Goal: Find specific page/section: Find specific page/section

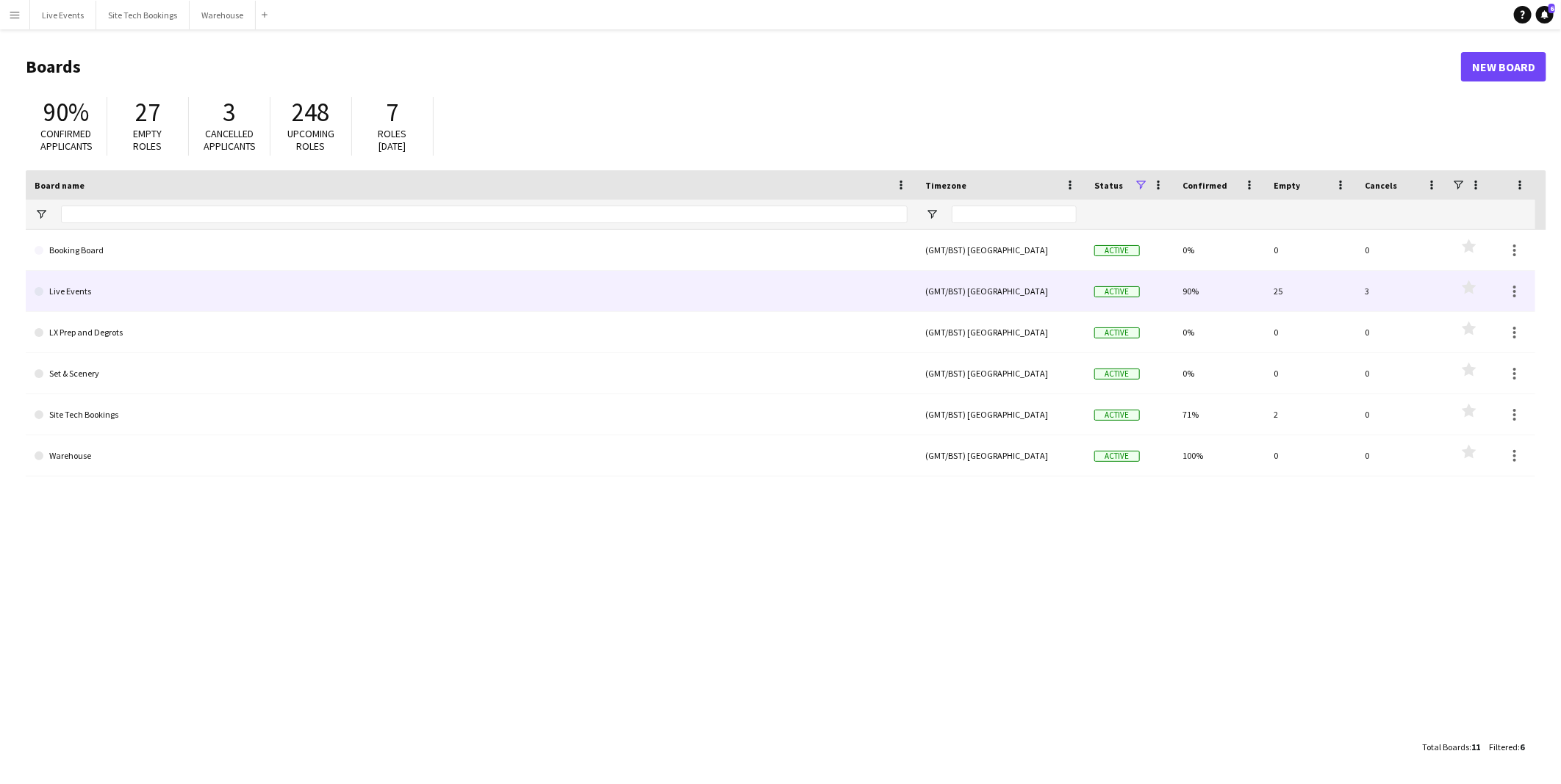
click at [115, 292] on link "Live Events" at bounding box center [471, 291] width 873 height 41
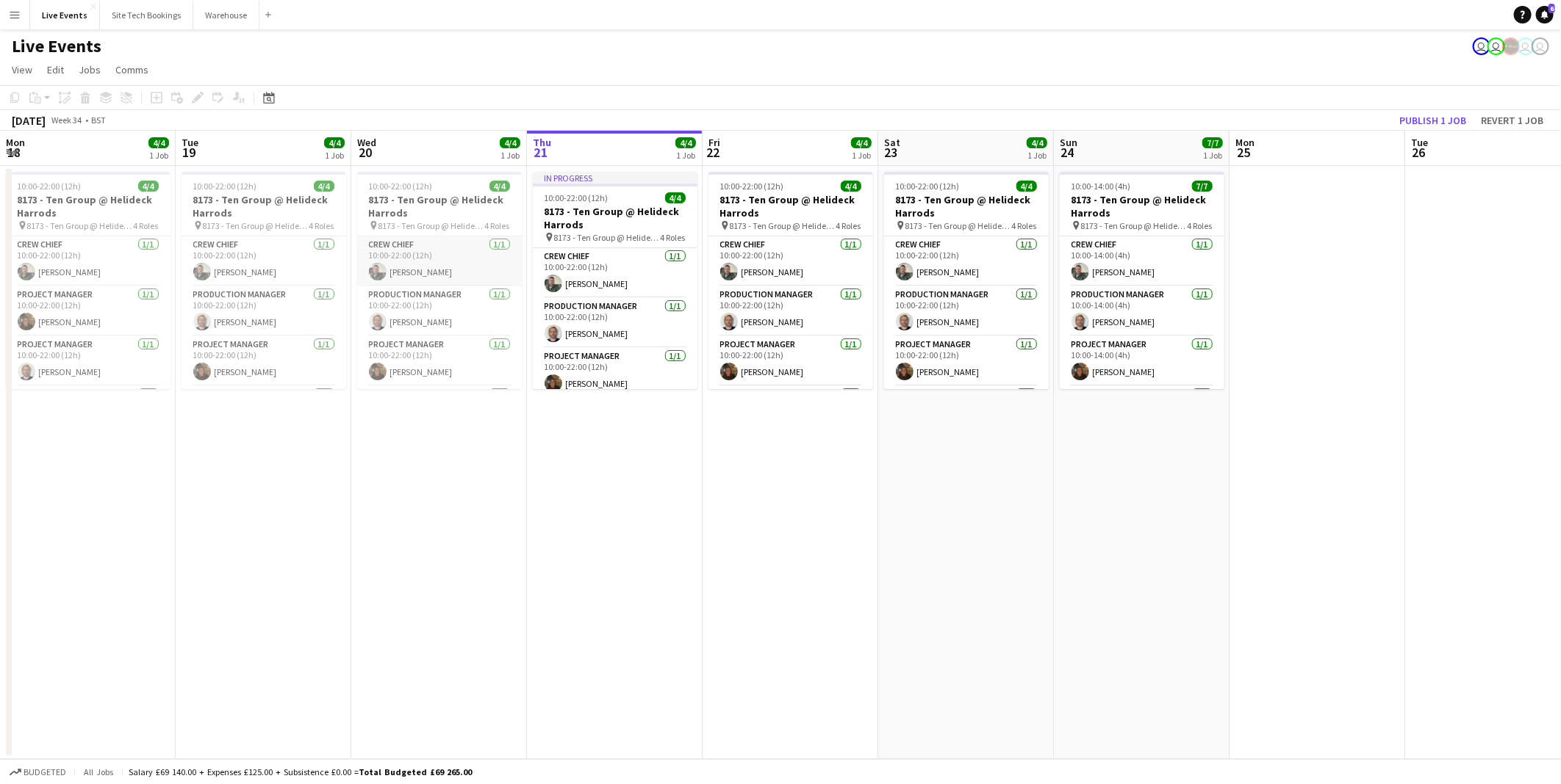
scroll to position [0, 351]
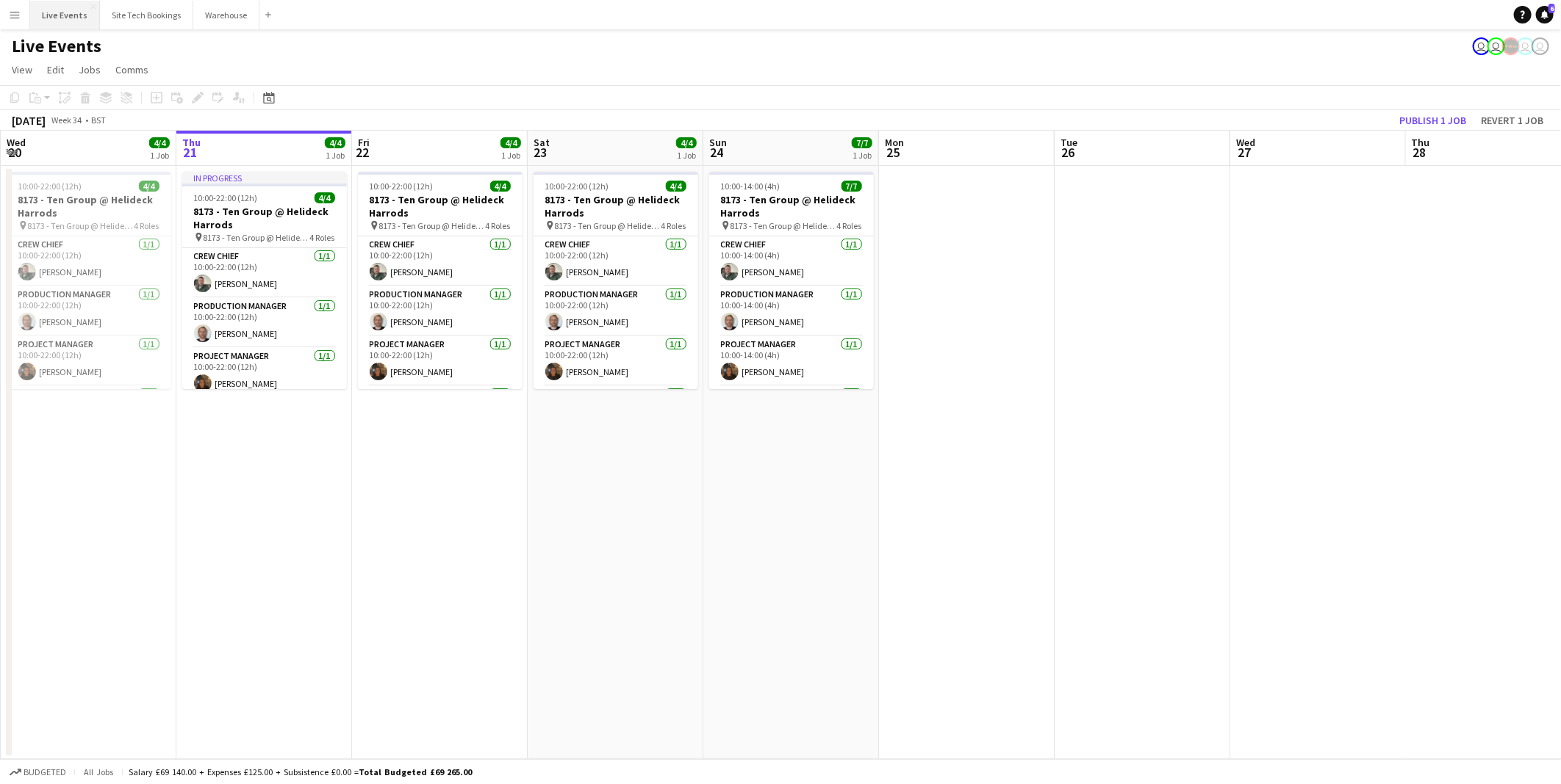
click at [64, 17] on button "Live Events Close" at bounding box center [65, 15] width 70 height 28
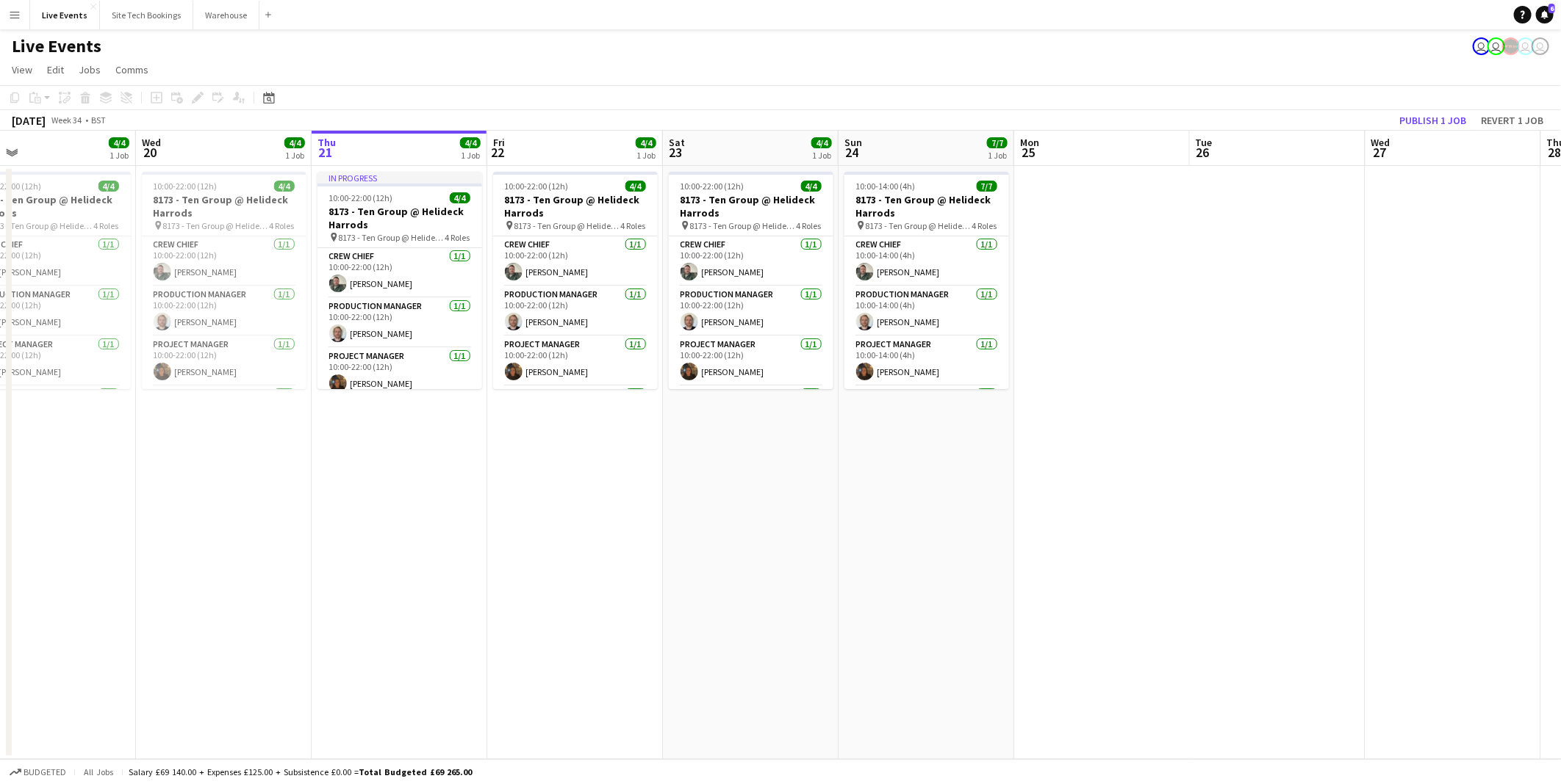
drag, startPoint x: 247, startPoint y: 487, endPoint x: 66, endPoint y: 520, distance: 184.0
click at [0, 531] on html "Menu Boards Boards Boards All jobs Status Workforce Workforce My Workforce Recr…" at bounding box center [780, 392] width 1561 height 784
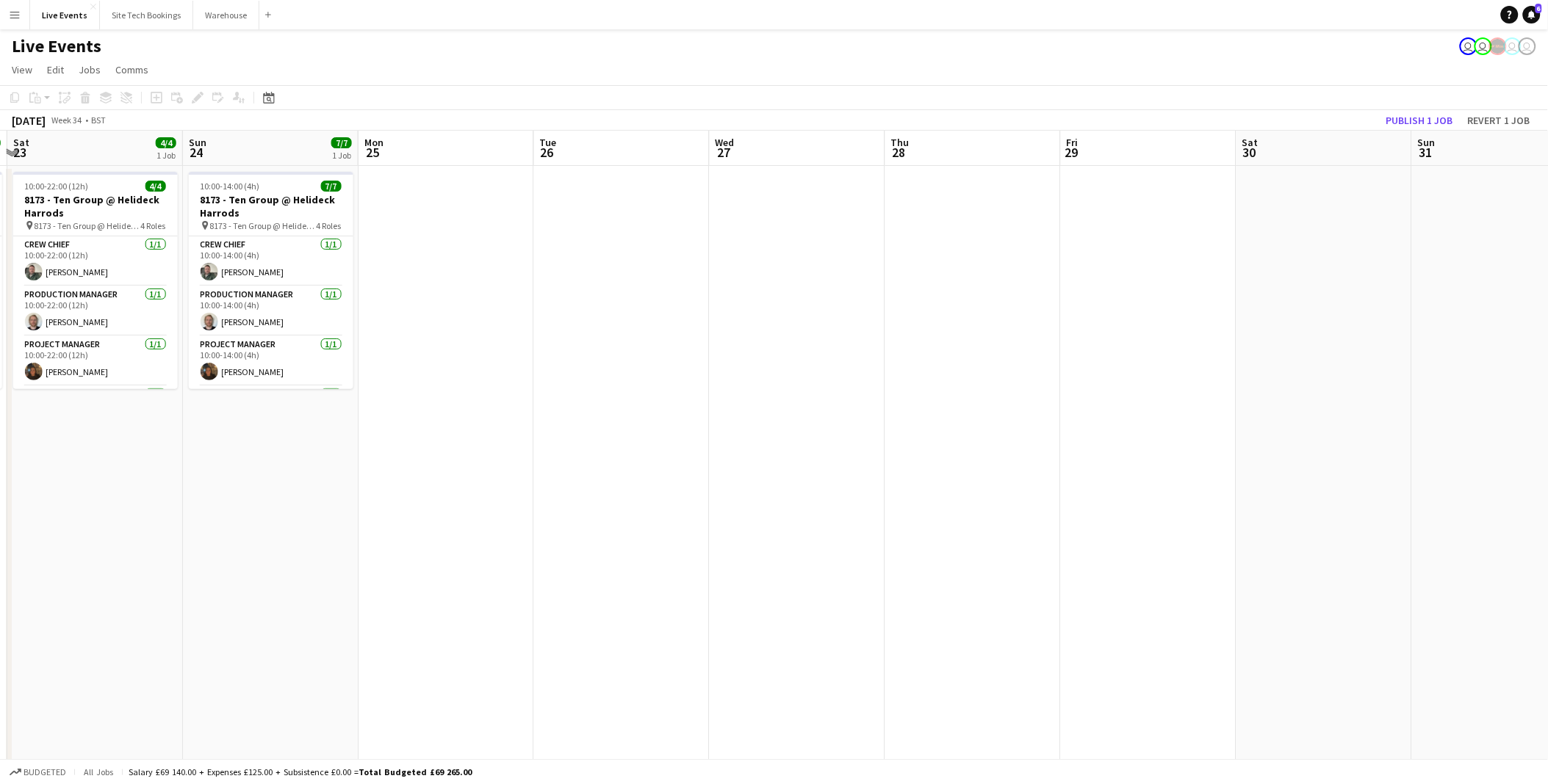
drag, startPoint x: 966, startPoint y: 510, endPoint x: 733, endPoint y: 483, distance: 234.6
click at [339, 494] on app-calendar-viewport "Wed 20 4/4 1 Job Thu 21 4/4 1 Job Fri 22 4/4 1 Job Sat 23 4/4 1 Job Sun 24 7/7 …" at bounding box center [774, 493] width 1548 height 725
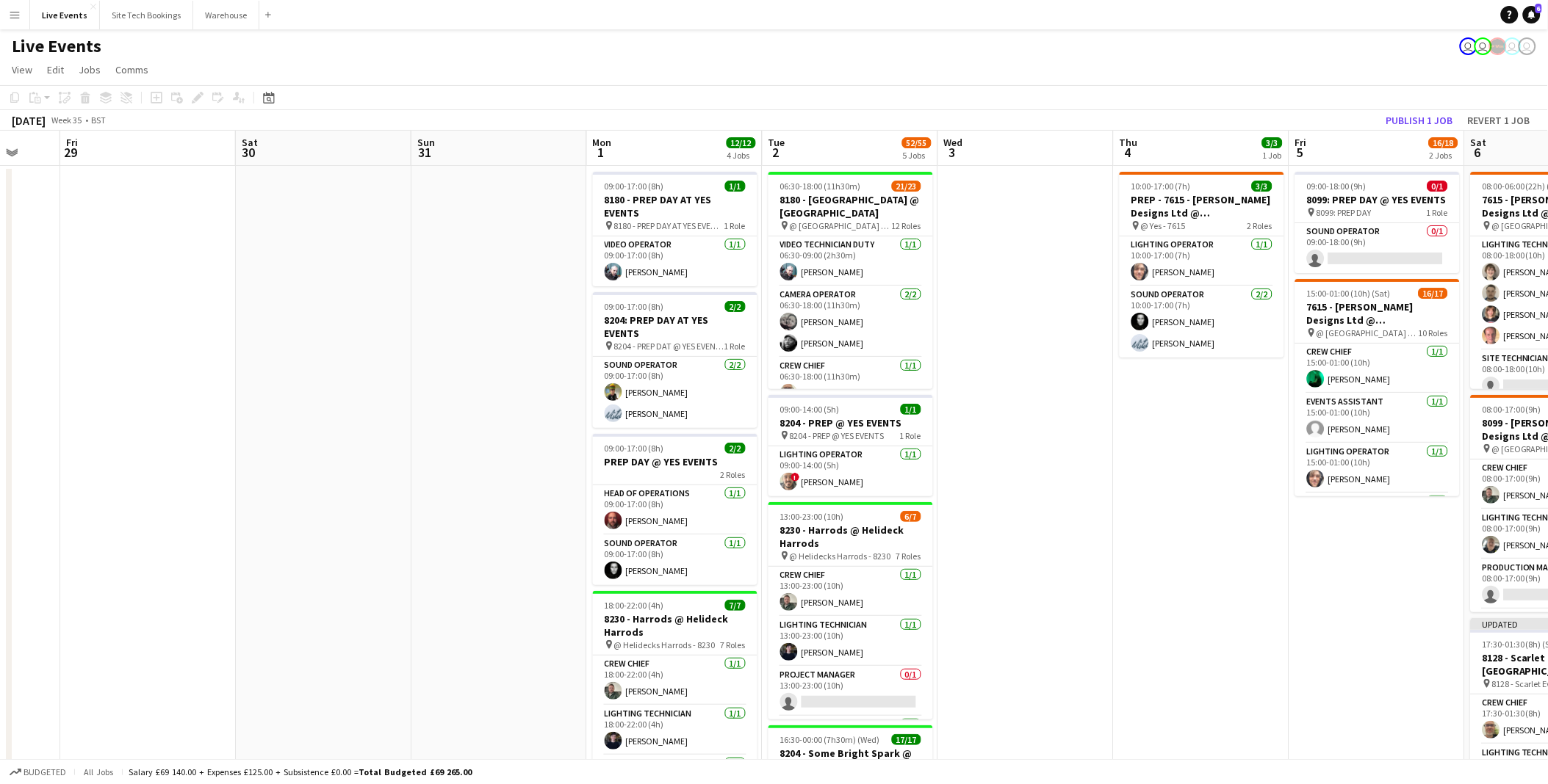
scroll to position [0, 471]
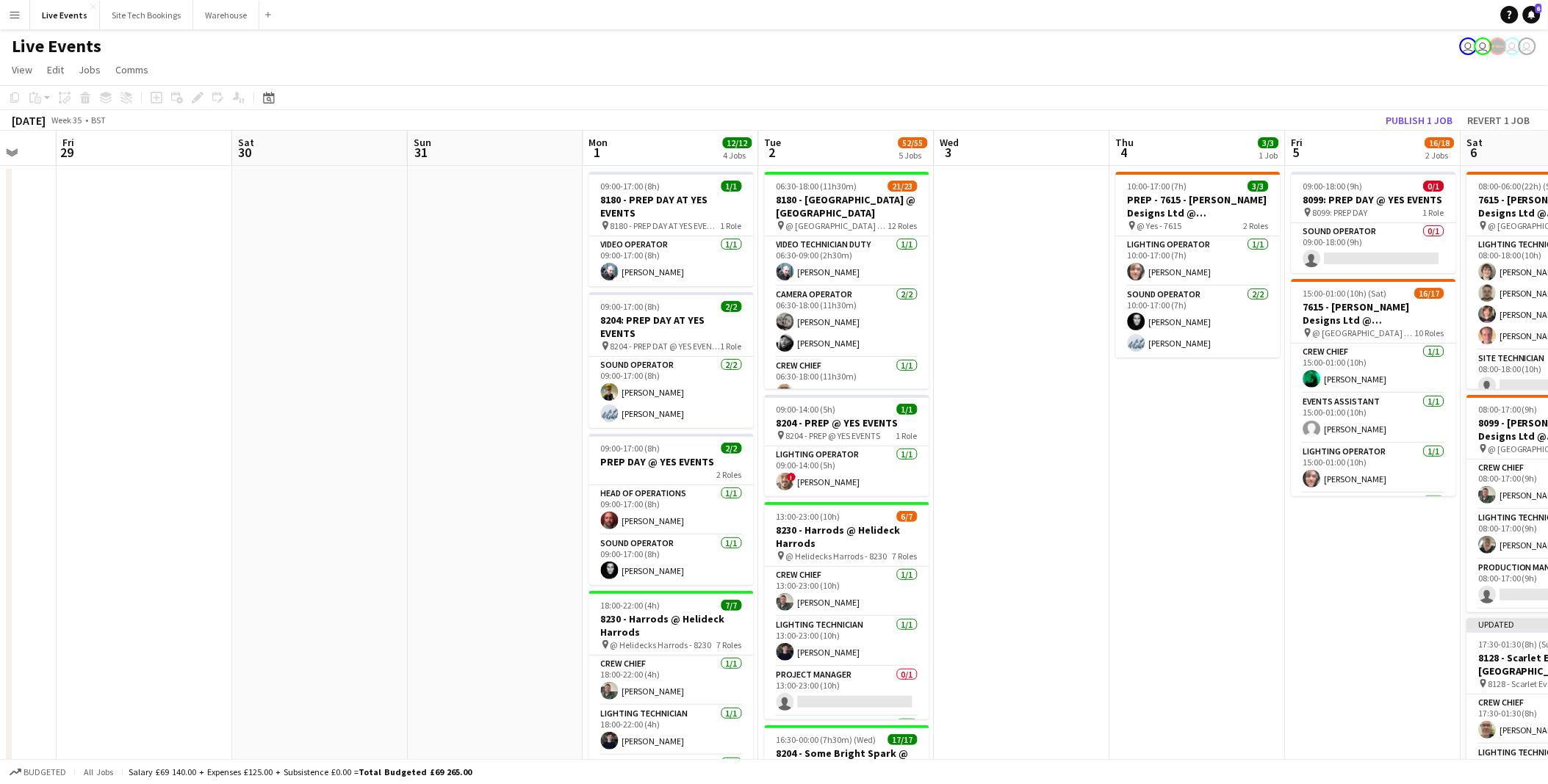
drag, startPoint x: 696, startPoint y: 512, endPoint x: 385, endPoint y: 464, distance: 314.7
click at [385, 464] on app-calendar-viewport "Tue 26 Wed 27 Thu 28 Fri 29 Sat 30 Sun 31 Mon 1 12/12 4 Jobs Tue 2 52/55 5 Jobs…" at bounding box center [774, 670] width 1548 height 1080
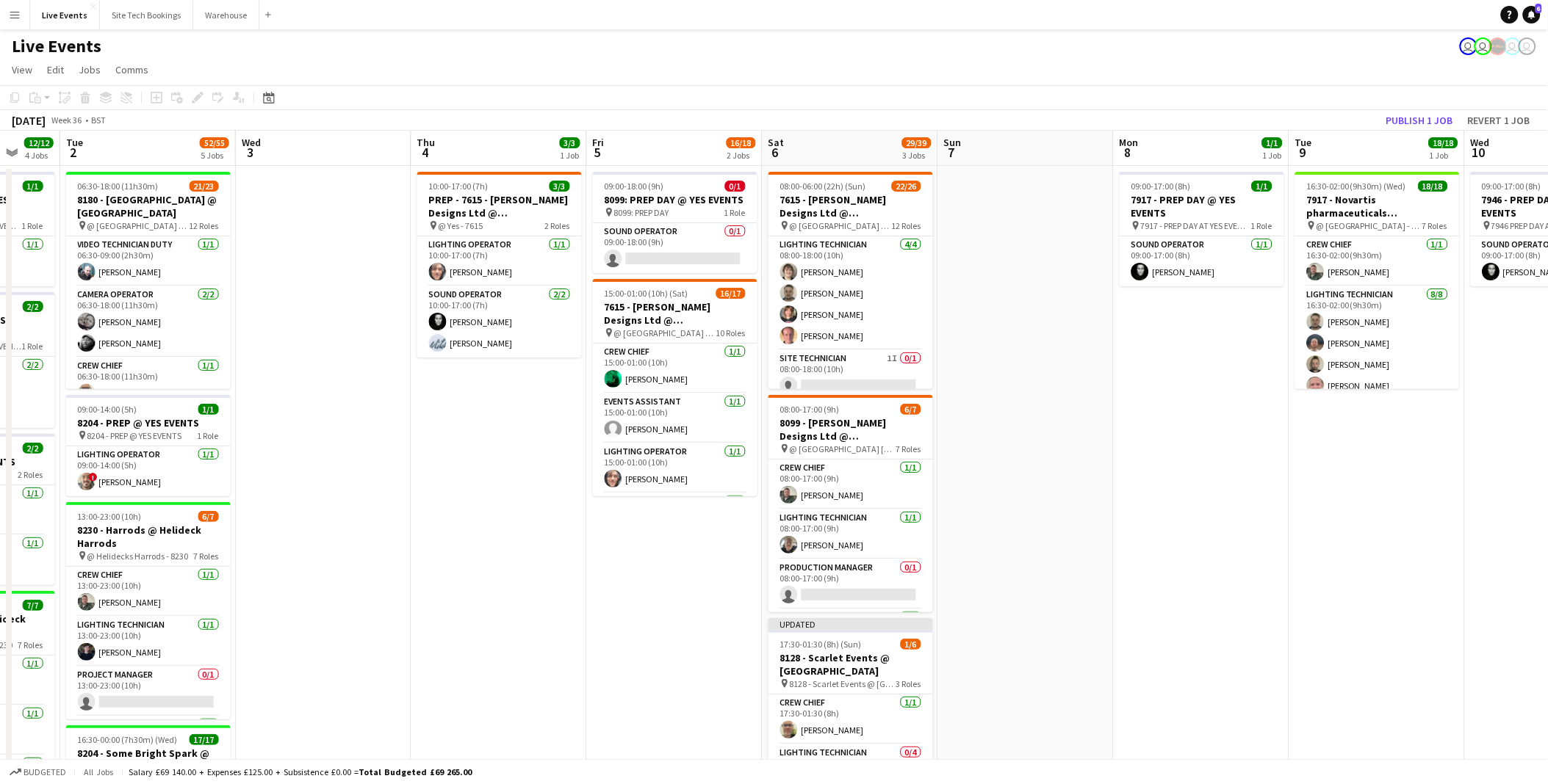
scroll to position [0, 585]
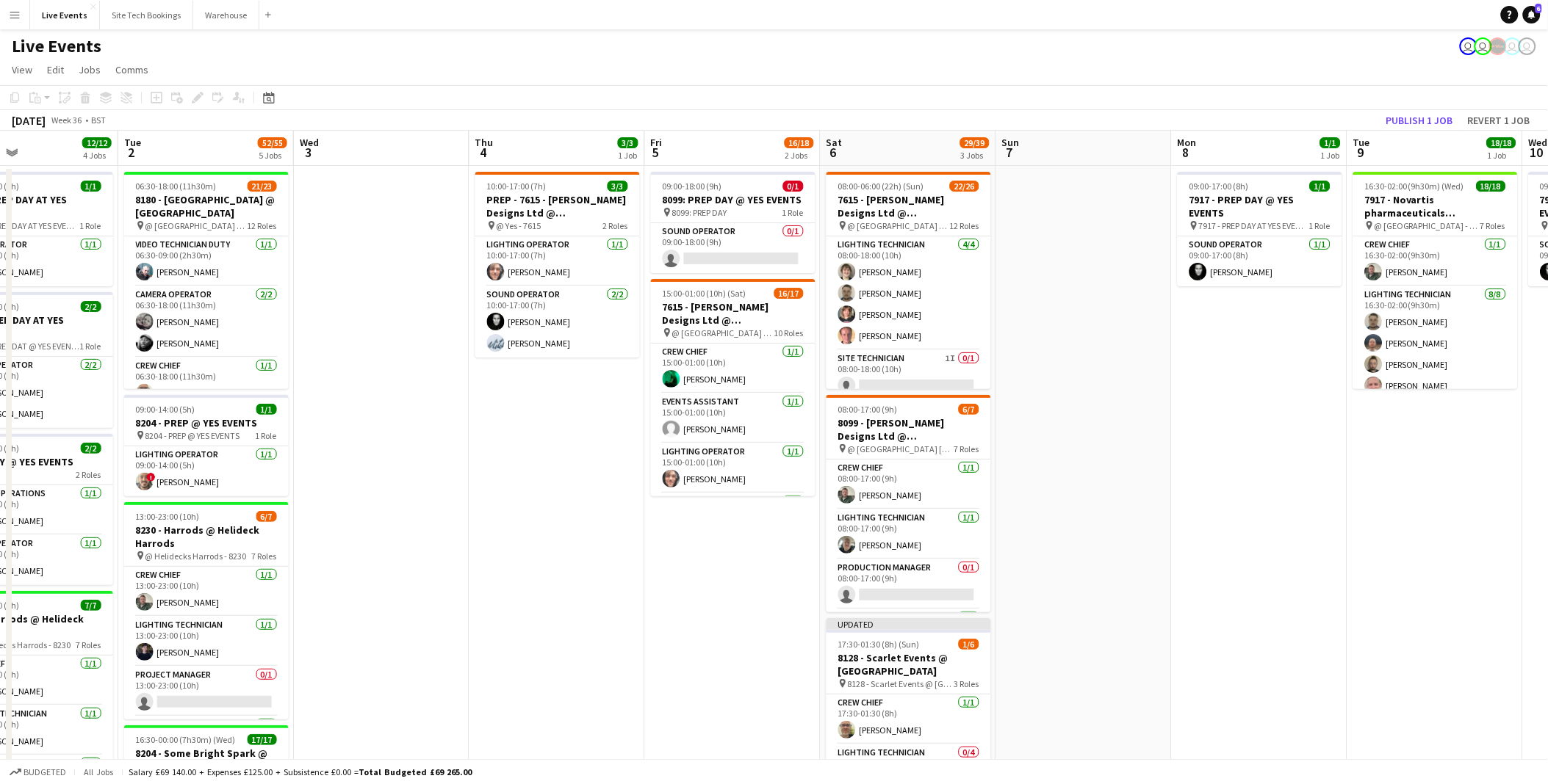
drag, startPoint x: 997, startPoint y: 431, endPoint x: 355, endPoint y: 437, distance: 642.0
click at [355, 437] on app-calendar-viewport "Fri 29 Sat 30 Sun 31 Mon 1 12/12 4 Jobs Tue 2 52/55 5 Jobs Wed 3 Thu 4 3/3 1 Jo…" at bounding box center [774, 670] width 1548 height 1080
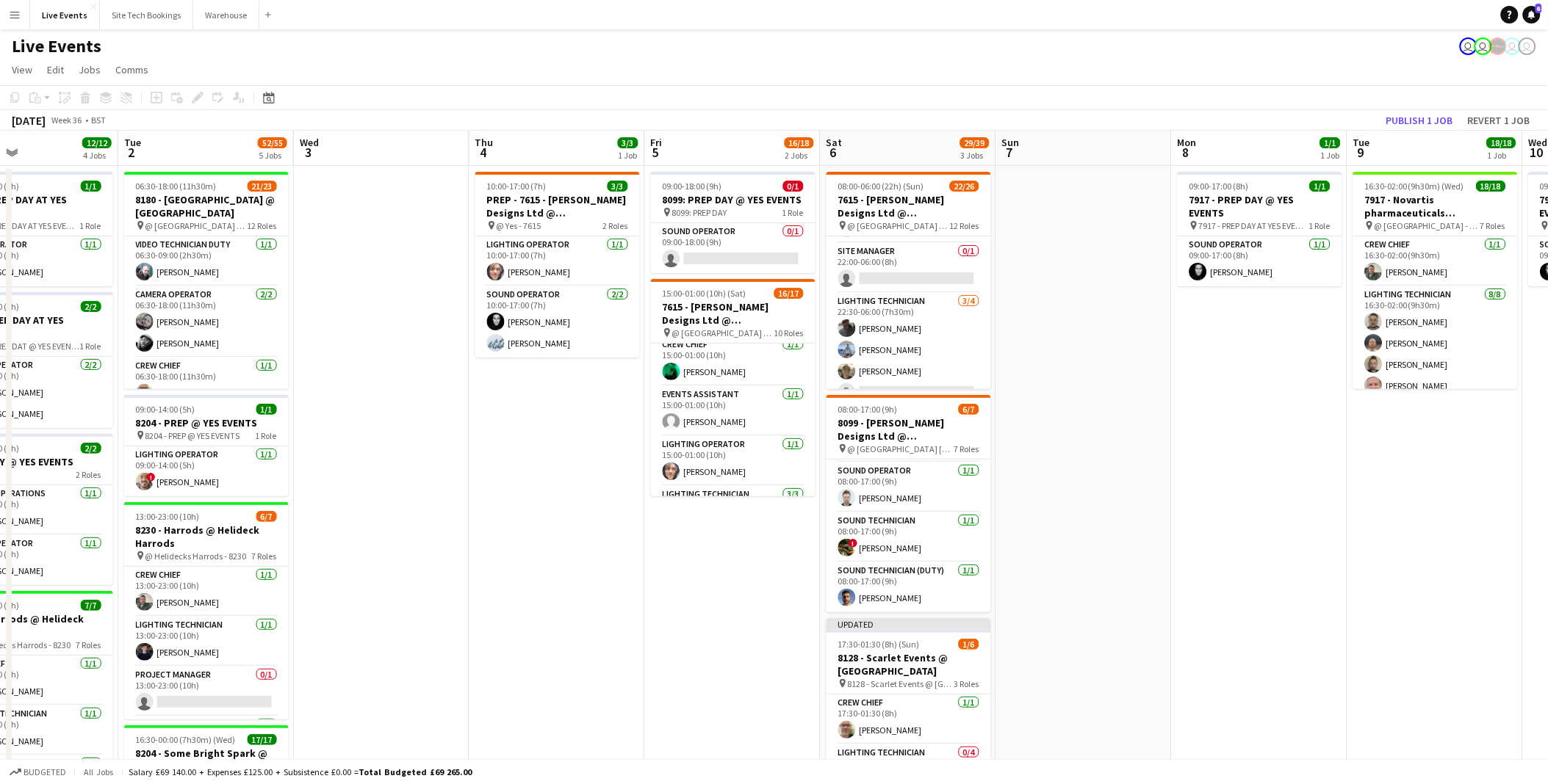
scroll to position [0, 0]
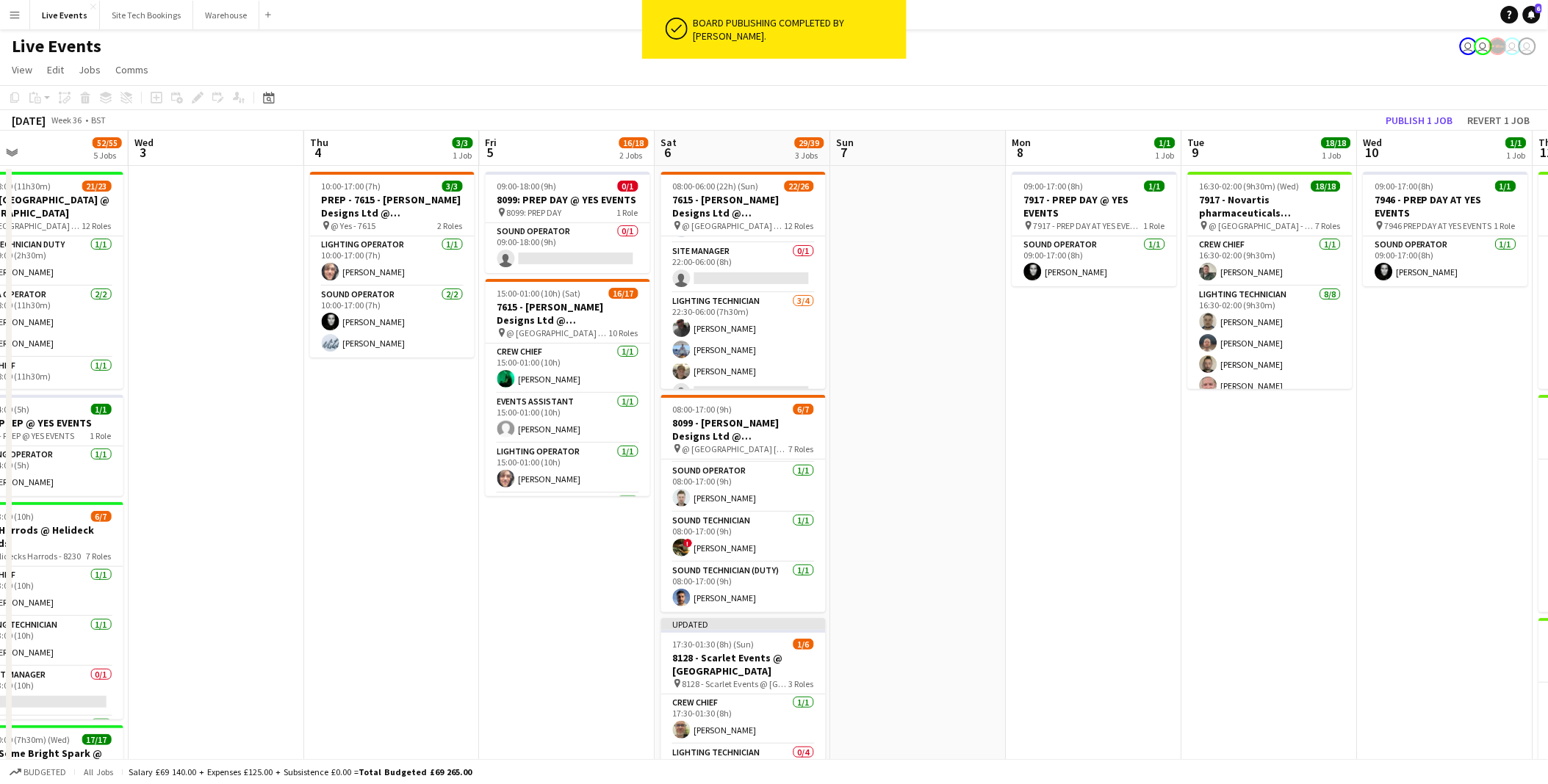
drag, startPoint x: 1081, startPoint y: 437, endPoint x: 241, endPoint y: 502, distance: 842.5
click at [241, 502] on app-calendar-viewport "Sat 30 Sun 31 Mon 1 12/12 4 Jobs Tue 2 52/55 5 Jobs Wed 3 Thu 4 3/3 1 Job Fri 5…" at bounding box center [774, 670] width 1548 height 1080
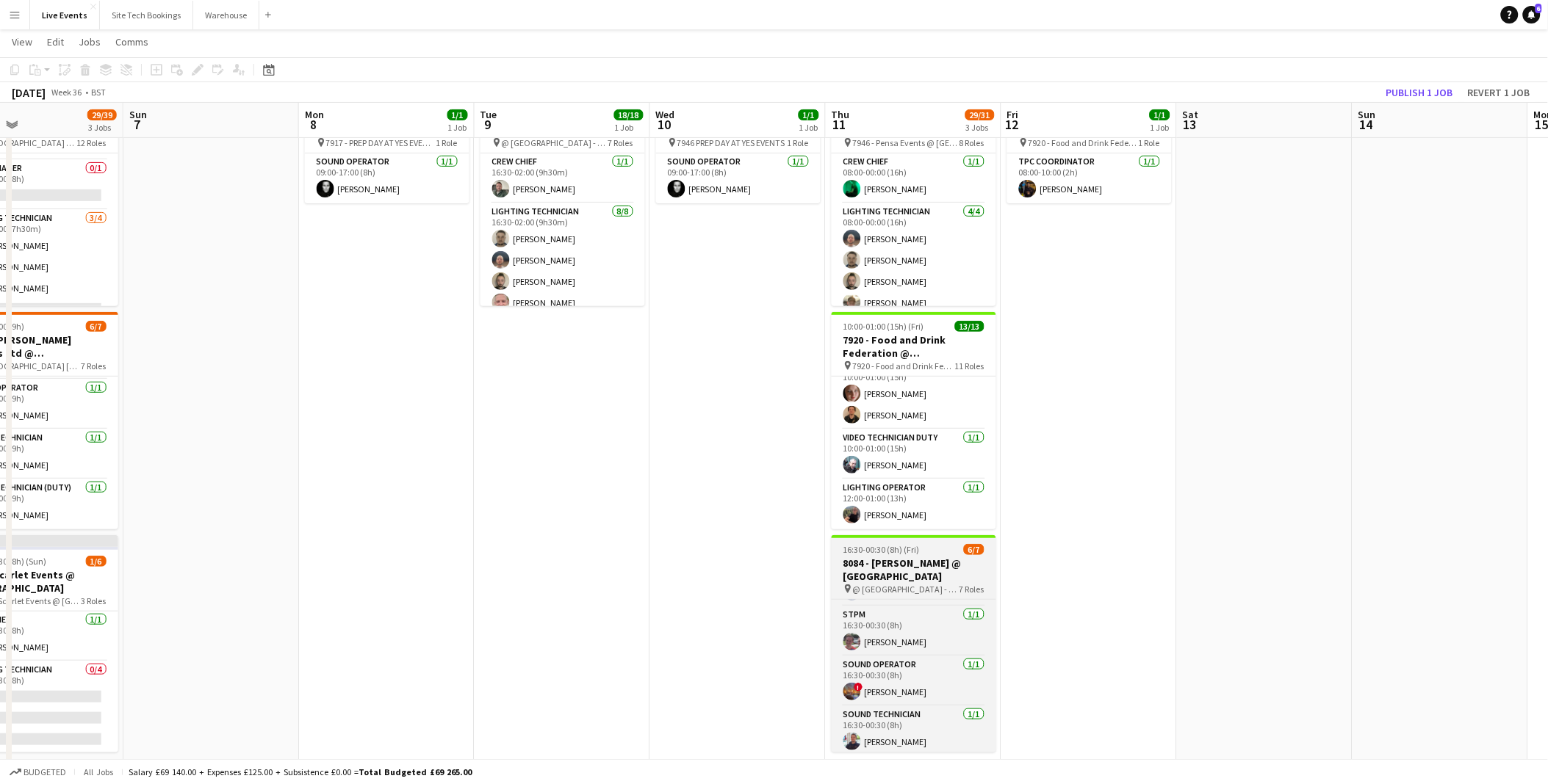
scroll to position [199, 0]
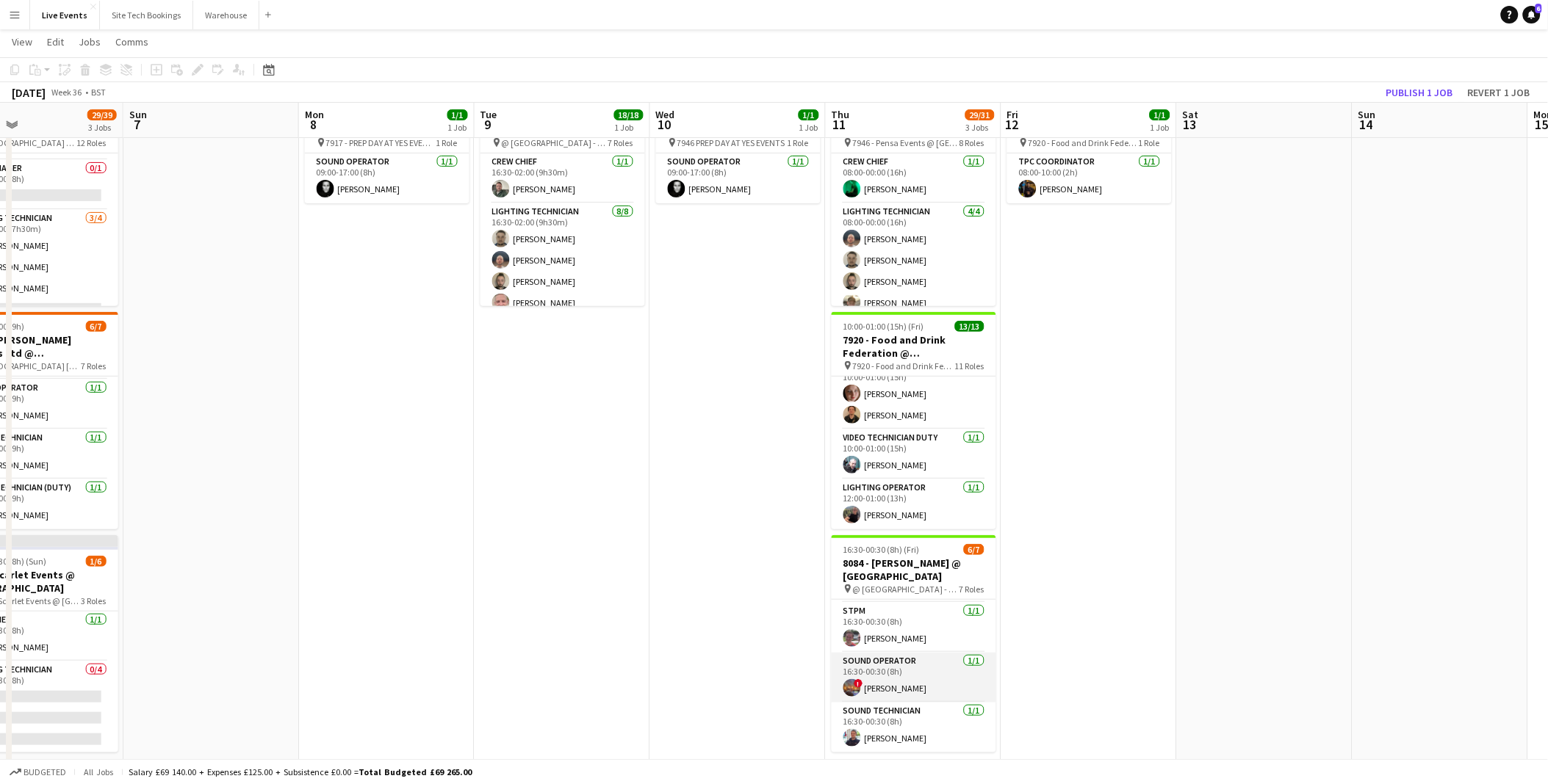
click at [845, 686] on app-user-avatar at bounding box center [852, 689] width 18 height 18
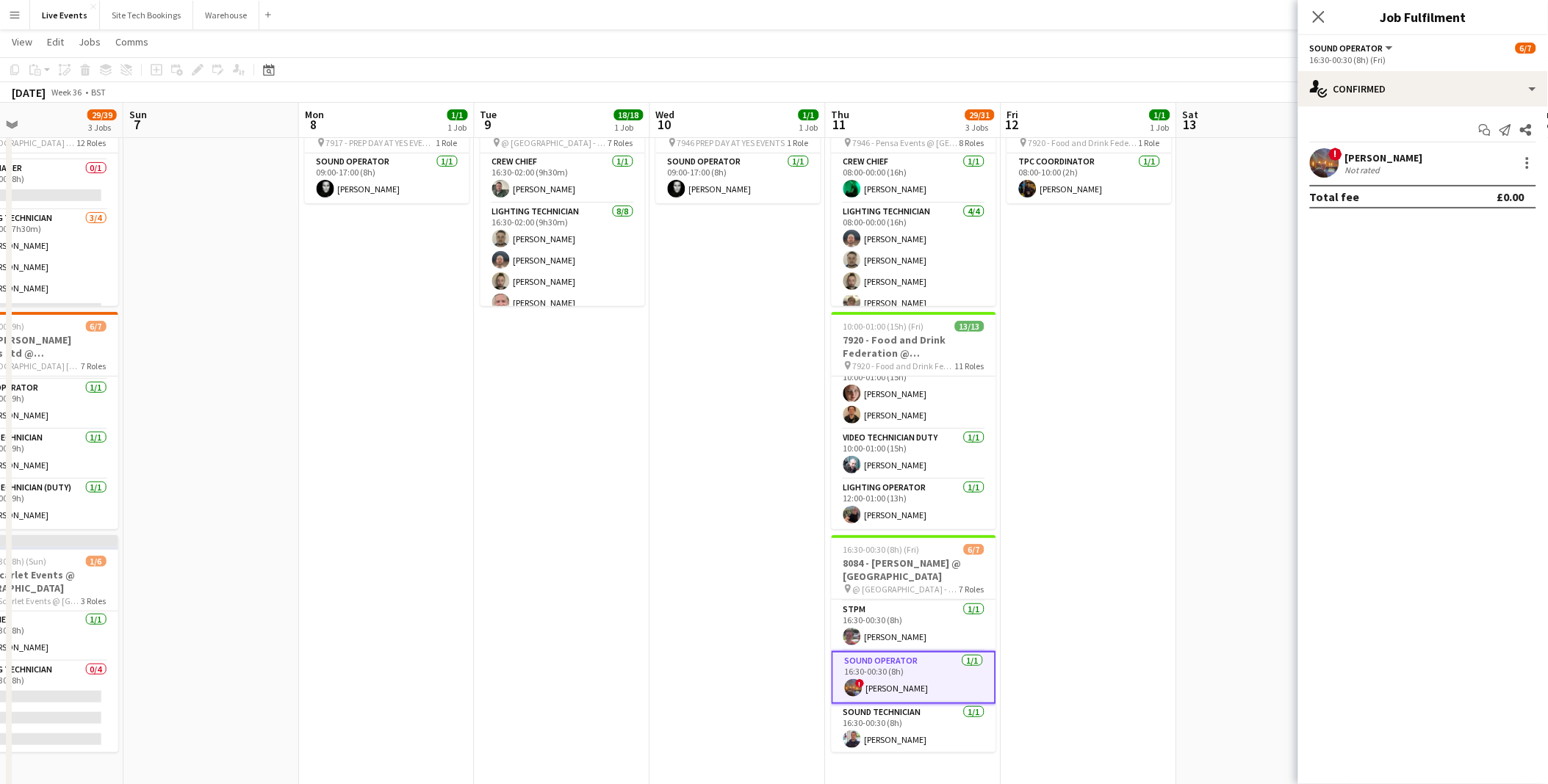
click at [1328, 165] on app-user-avatar at bounding box center [1325, 163] width 29 height 29
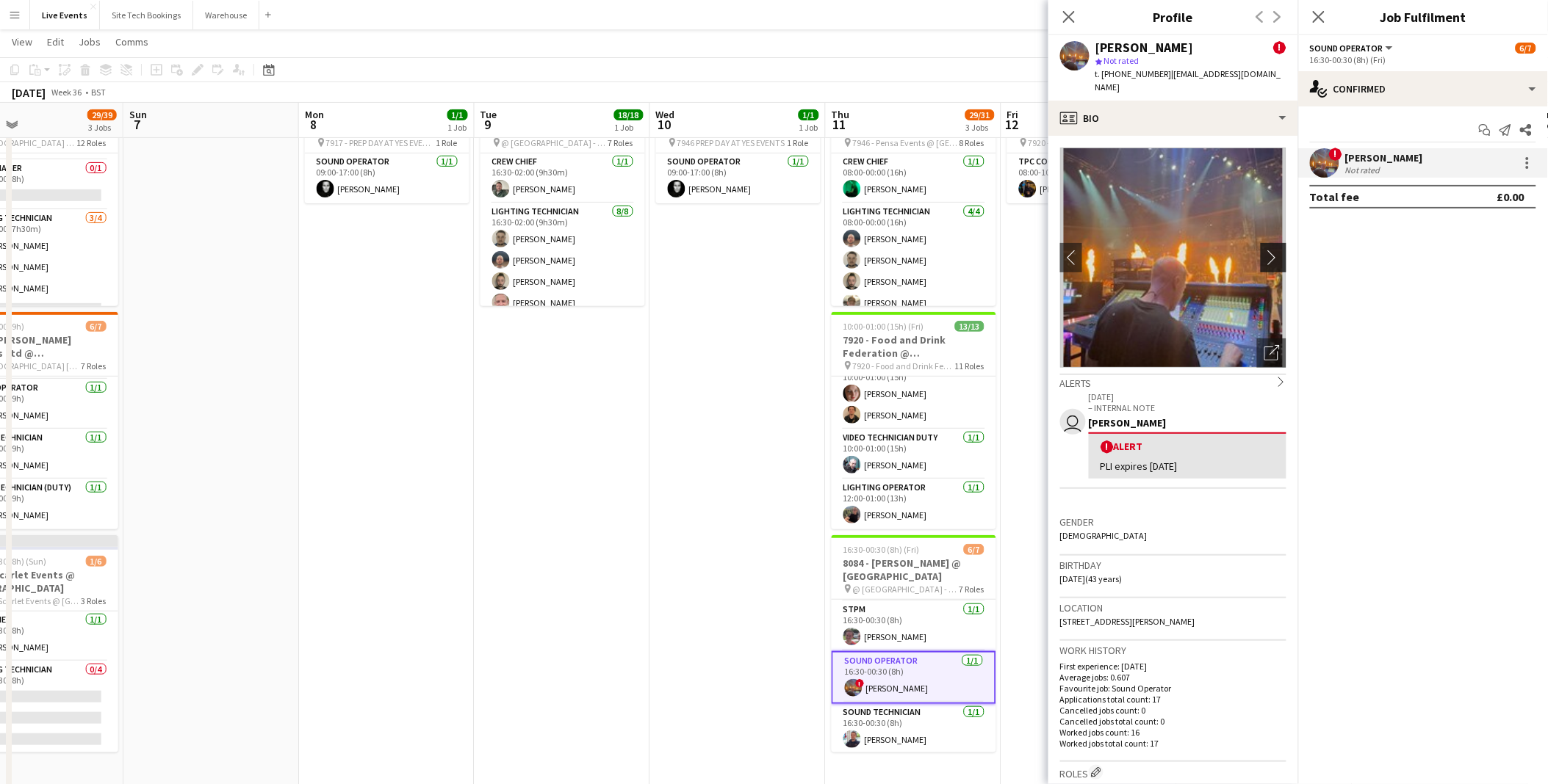
click at [1265, 249] on app-icon "chevron-right" at bounding box center [1275, 257] width 22 height 16
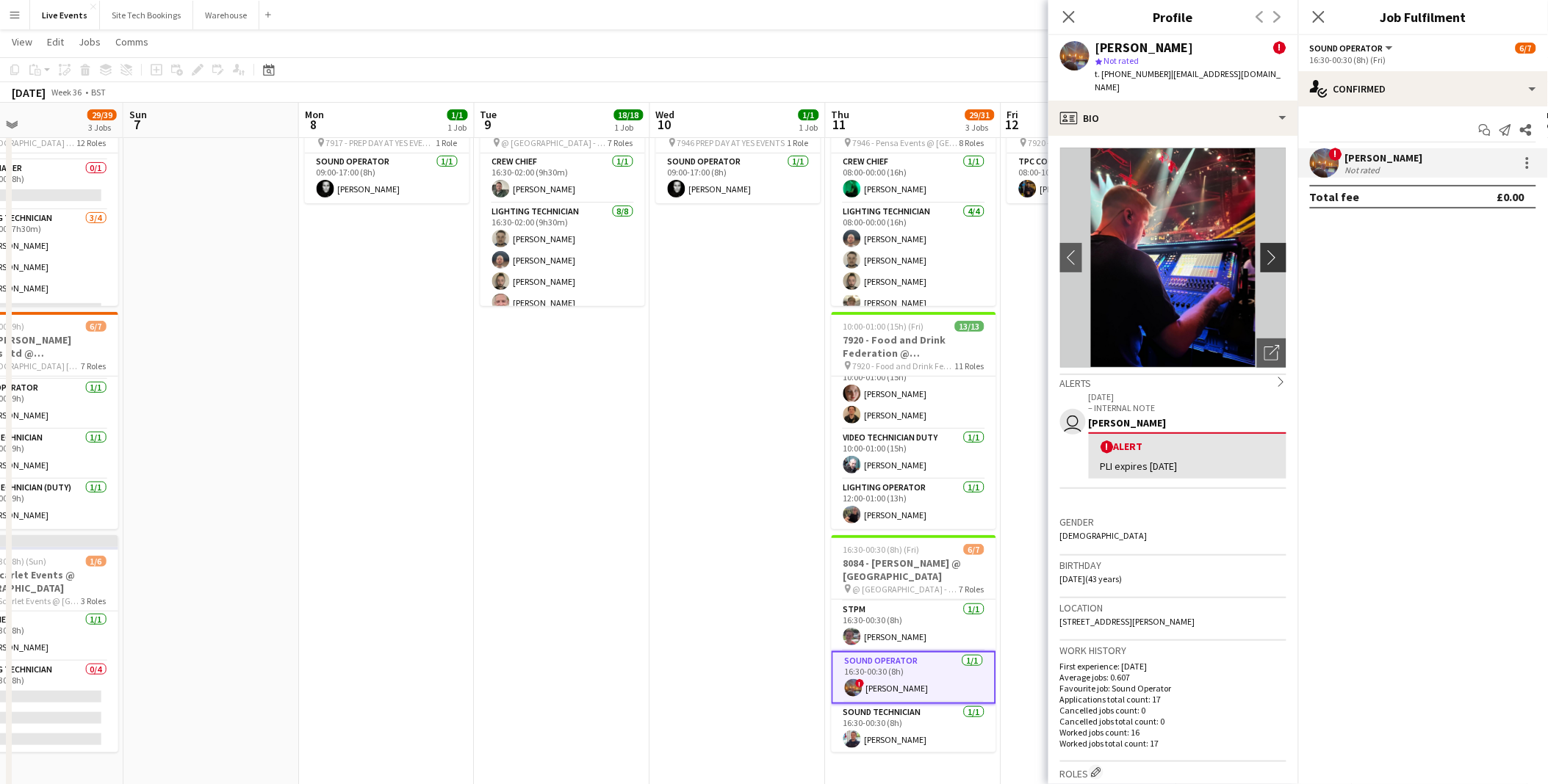
click at [1265, 249] on app-icon "chevron-right" at bounding box center [1275, 257] width 22 height 16
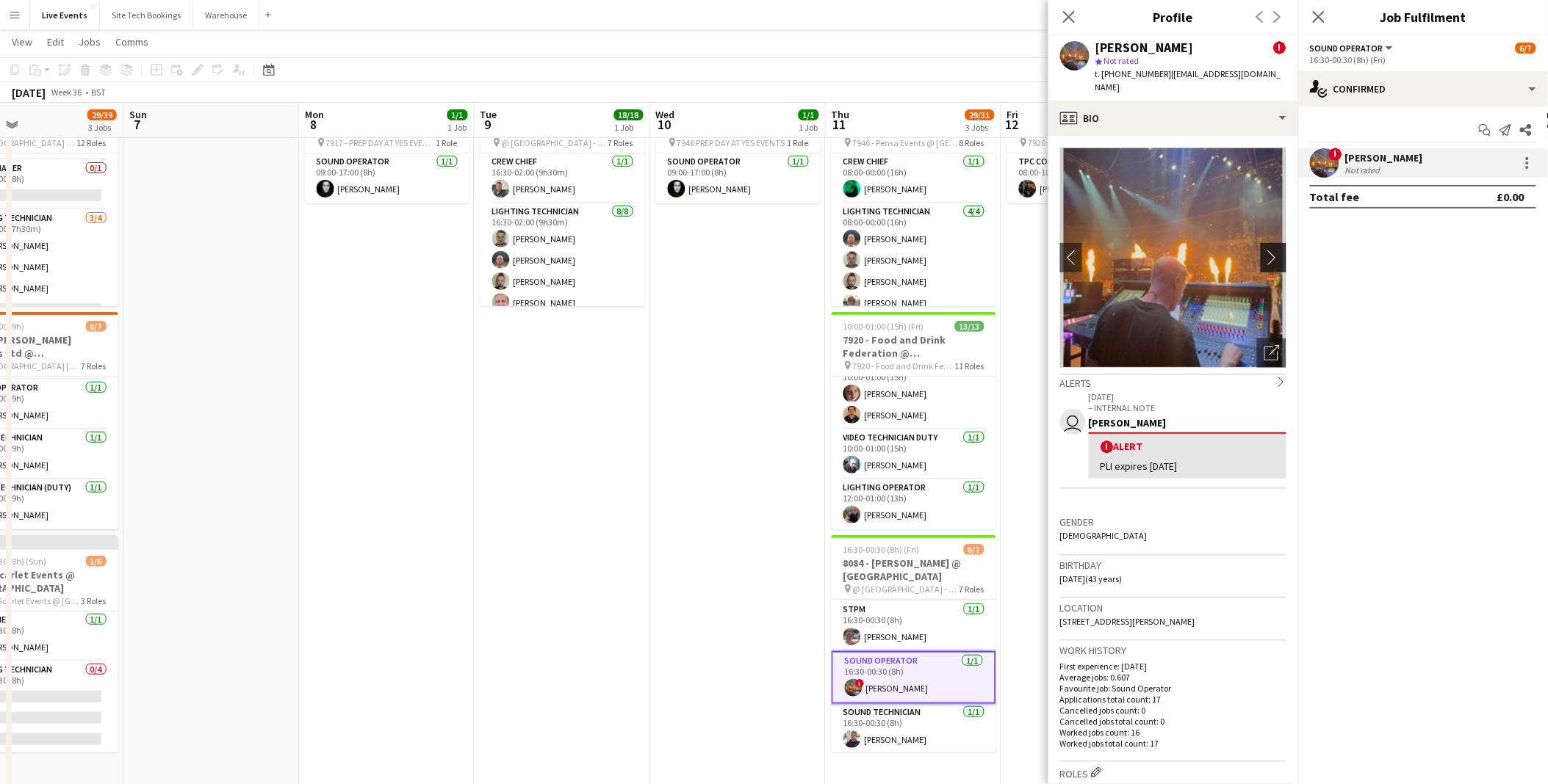
click at [1265, 249] on app-icon "chevron-right" at bounding box center [1275, 257] width 22 height 16
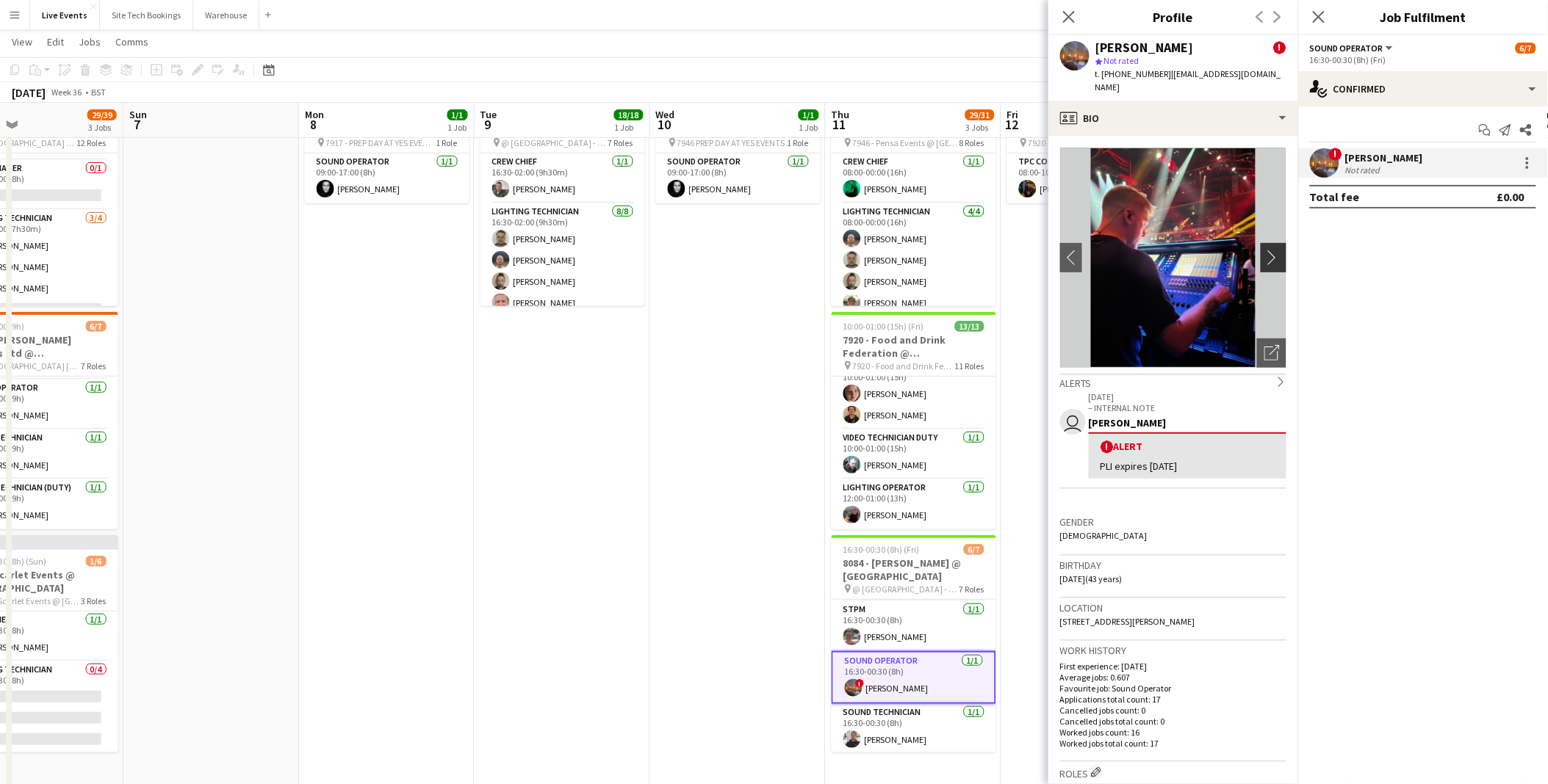
click at [1265, 249] on app-icon "chevron-right" at bounding box center [1275, 257] width 22 height 16
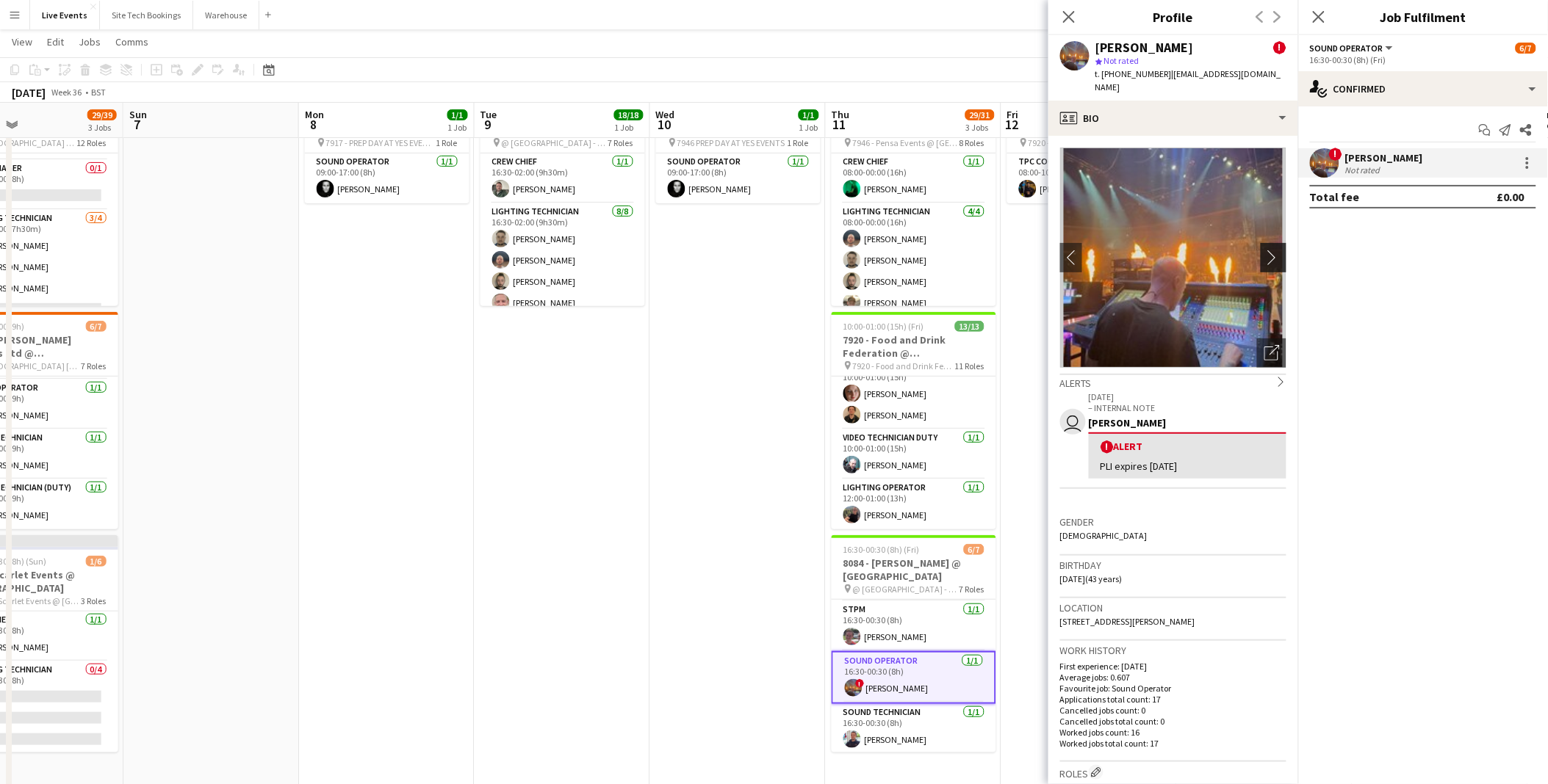
click at [1265, 249] on app-icon "chevron-right" at bounding box center [1275, 257] width 22 height 16
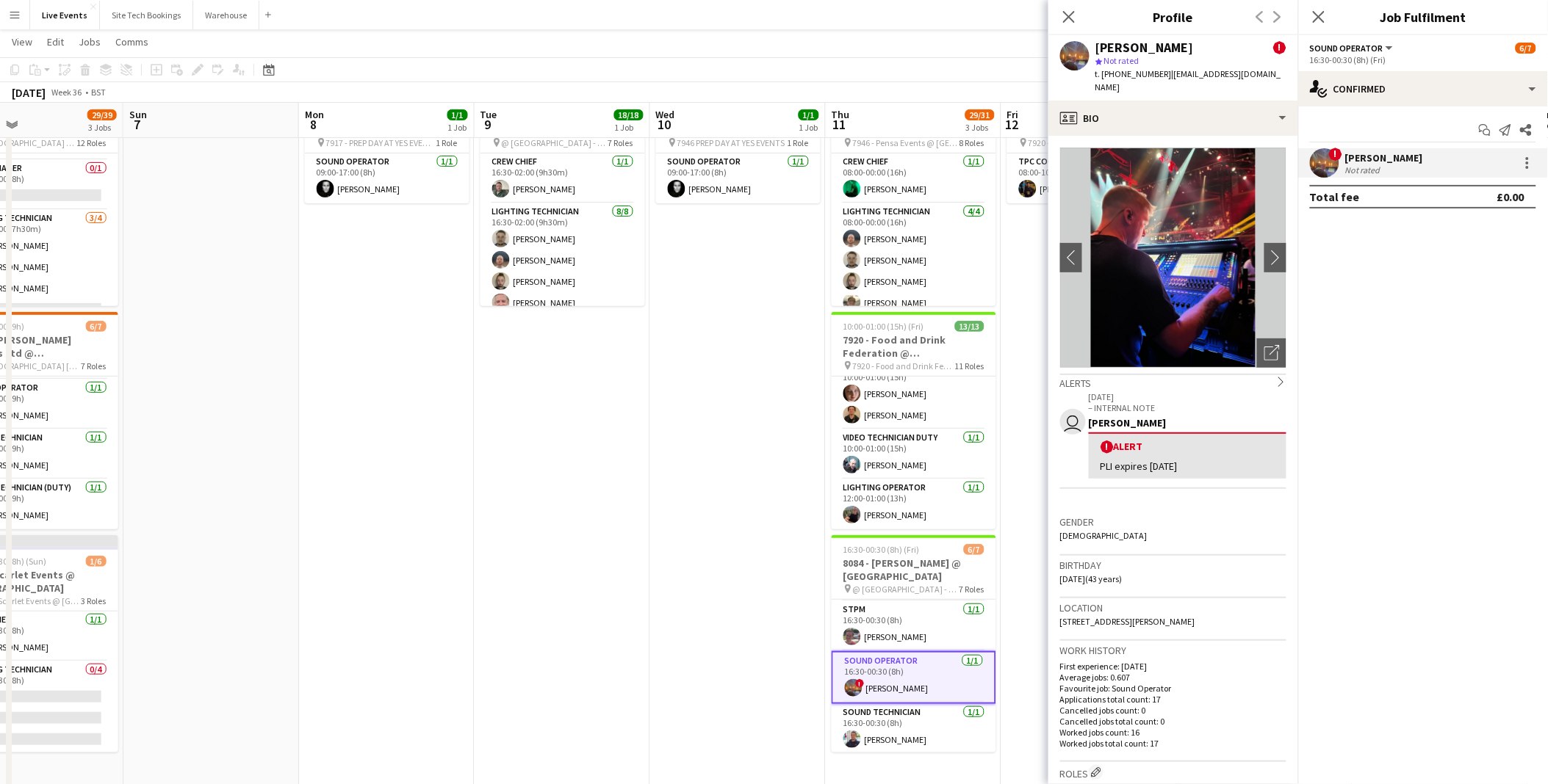
click at [526, 489] on app-date-cell "16:30-02:00 (9h30m) (Wed) 18/18 7917 - Novartis pharmaceuticals Corporation @ […" at bounding box center [562, 605] width 175 height 1044
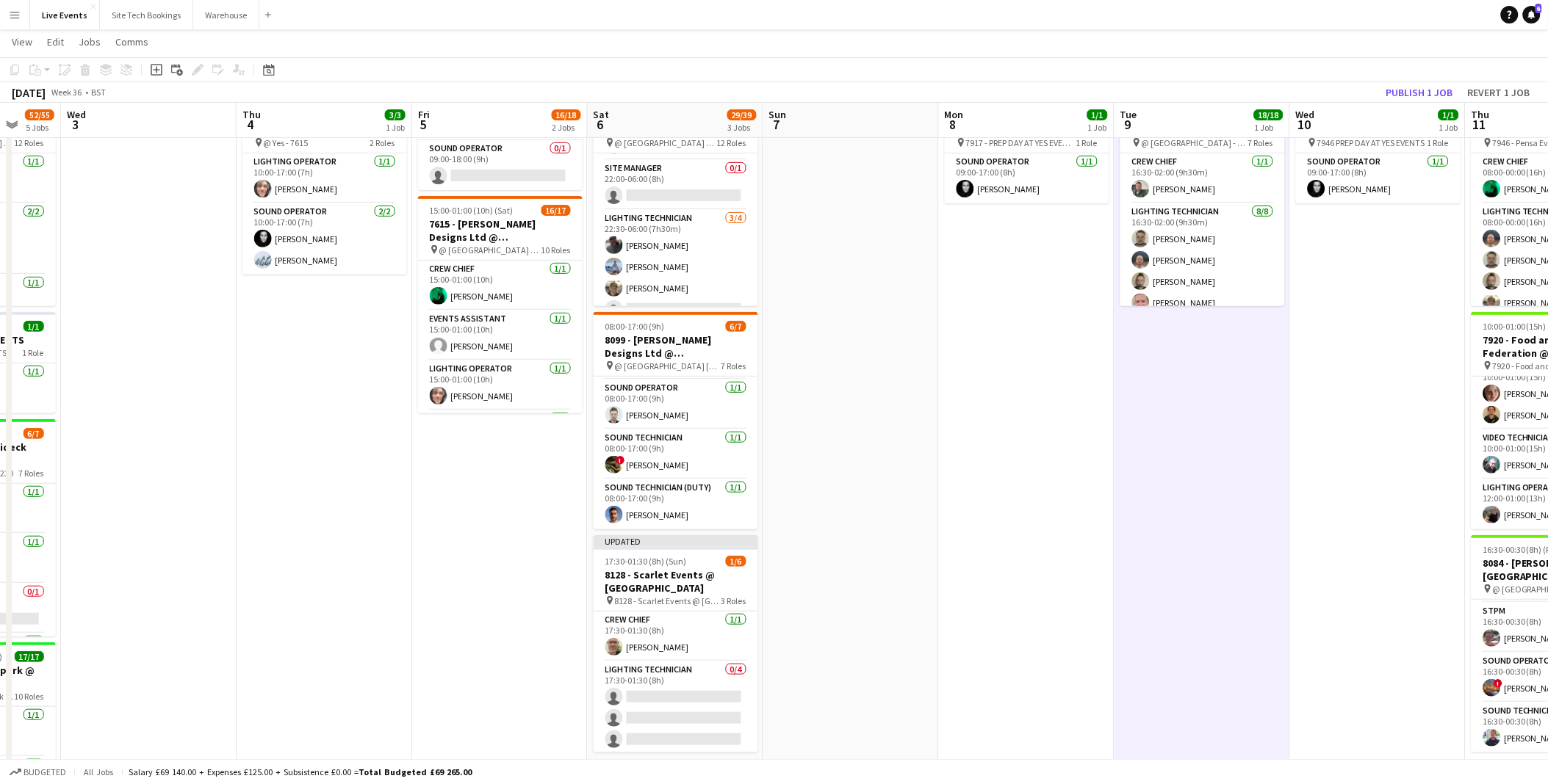
scroll to position [0, 459]
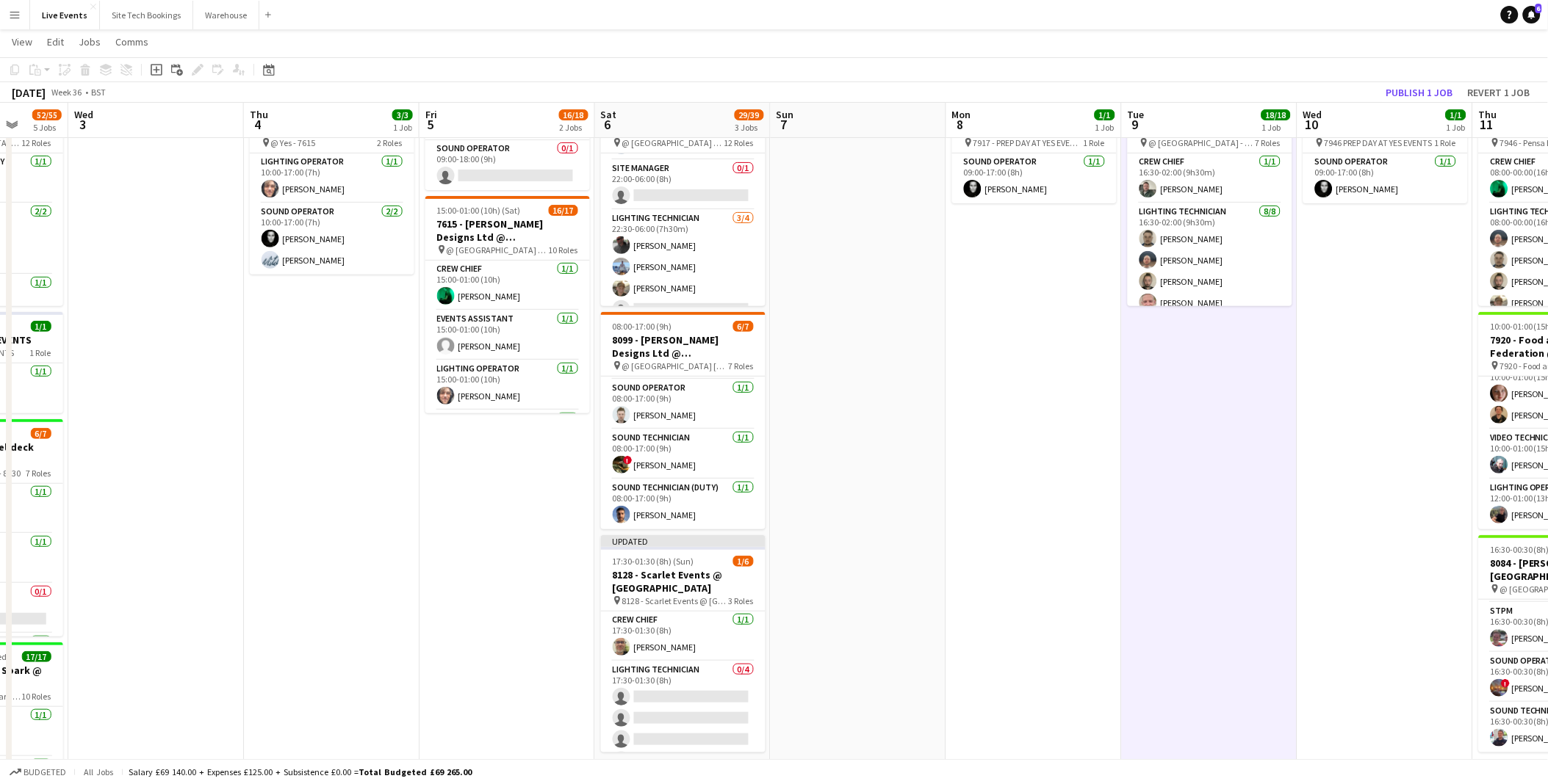
drag, startPoint x: 348, startPoint y: 500, endPoint x: 997, endPoint y: 500, distance: 649.0
click at [997, 500] on app-calendar-viewport "Sun 31 Mon 1 12/12 4 Jobs Tue 2 52/55 5 Jobs Wed 3 Thu 4 3/3 1 Job Fri 5 16/18 …" at bounding box center [774, 551] width 1548 height 1151
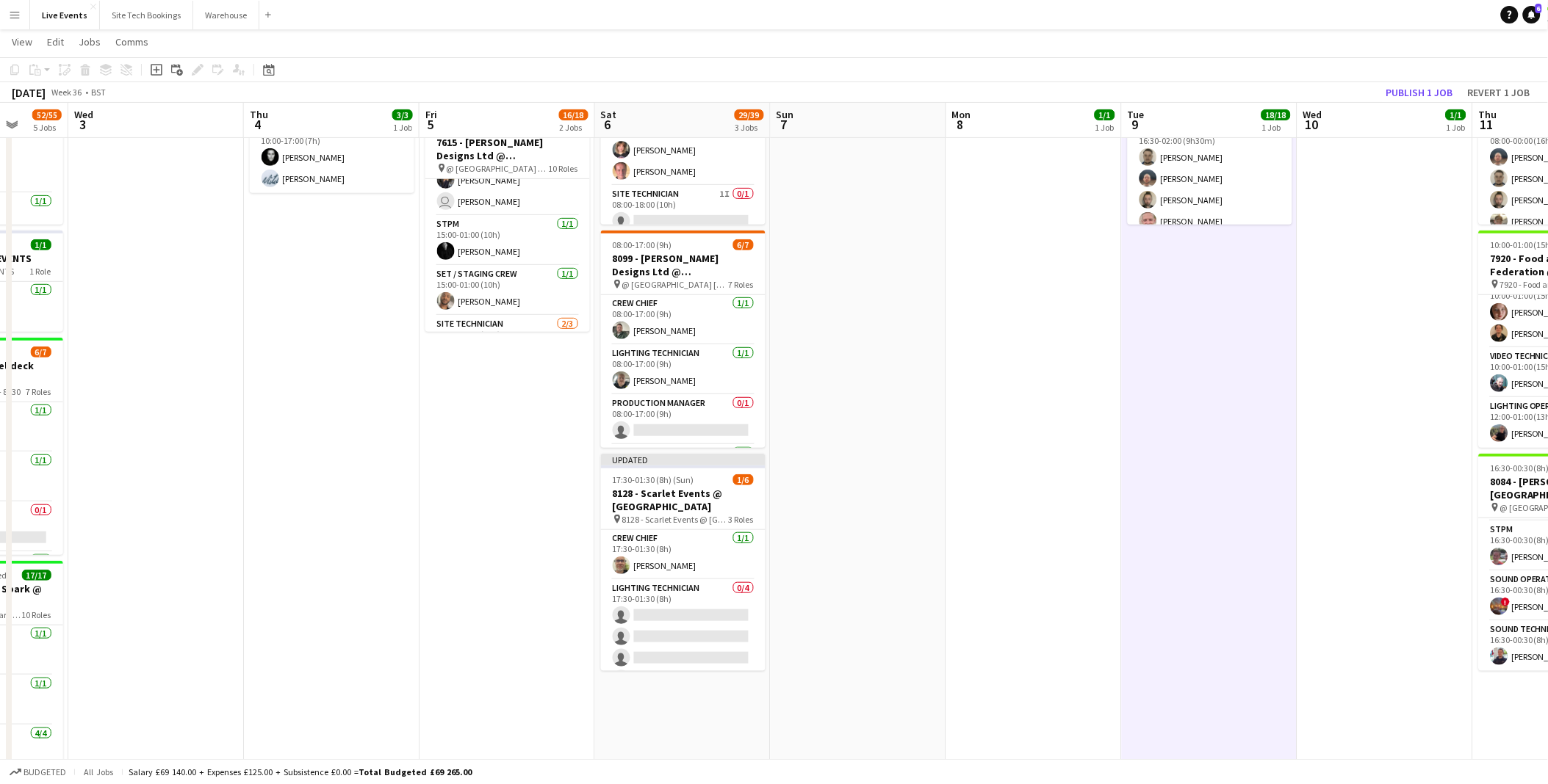
scroll to position [0, 0]
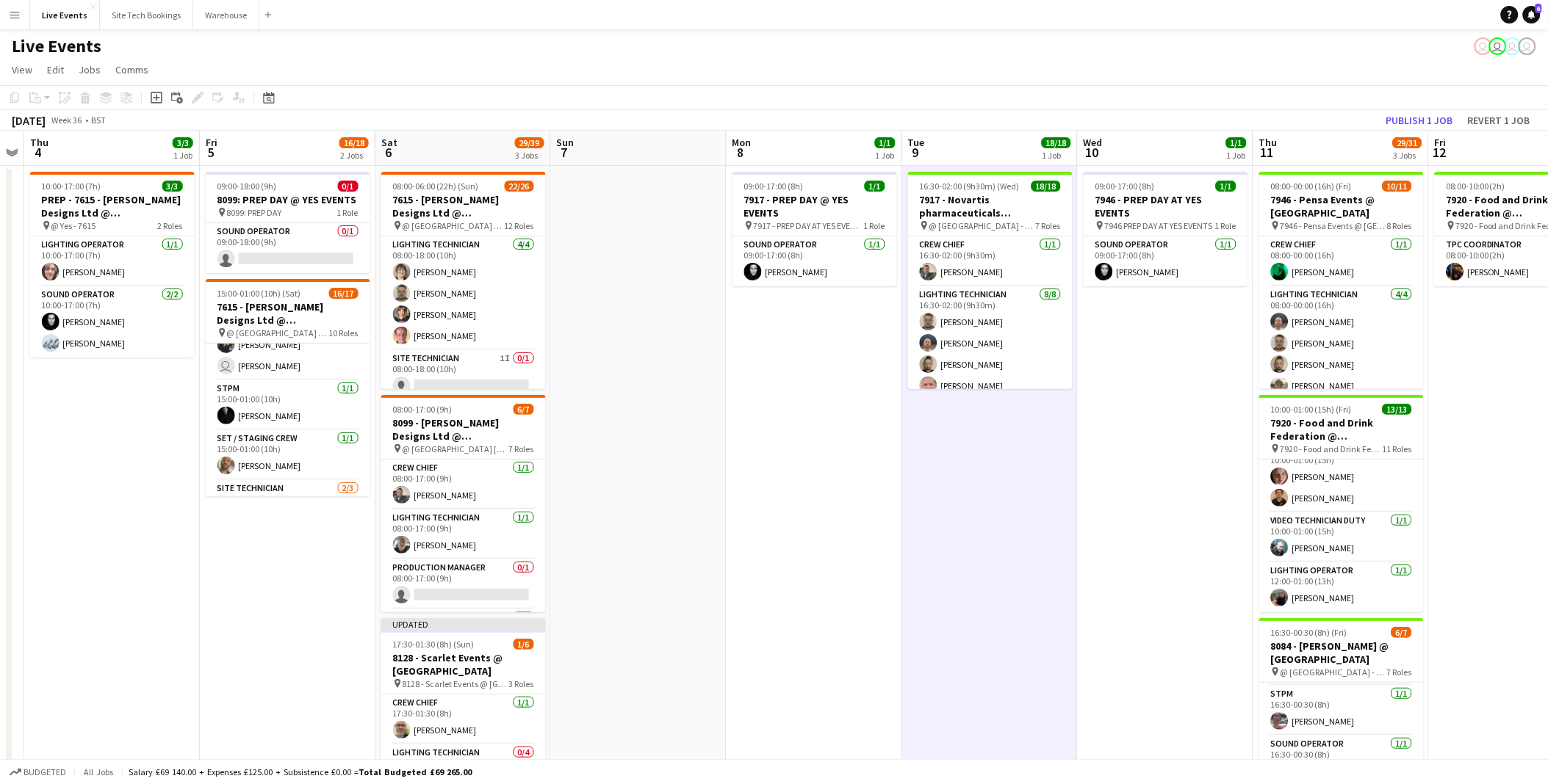
drag, startPoint x: 898, startPoint y: 493, endPoint x: 679, endPoint y: 514, distance: 220.0
click at [679, 514] on app-calendar-viewport "Mon 1 12/12 4 Jobs Tue 2 52/55 5 Jobs Wed 3 Thu 4 3/3 1 Job Fri 5 16/18 2 Jobs …" at bounding box center [774, 670] width 1548 height 1080
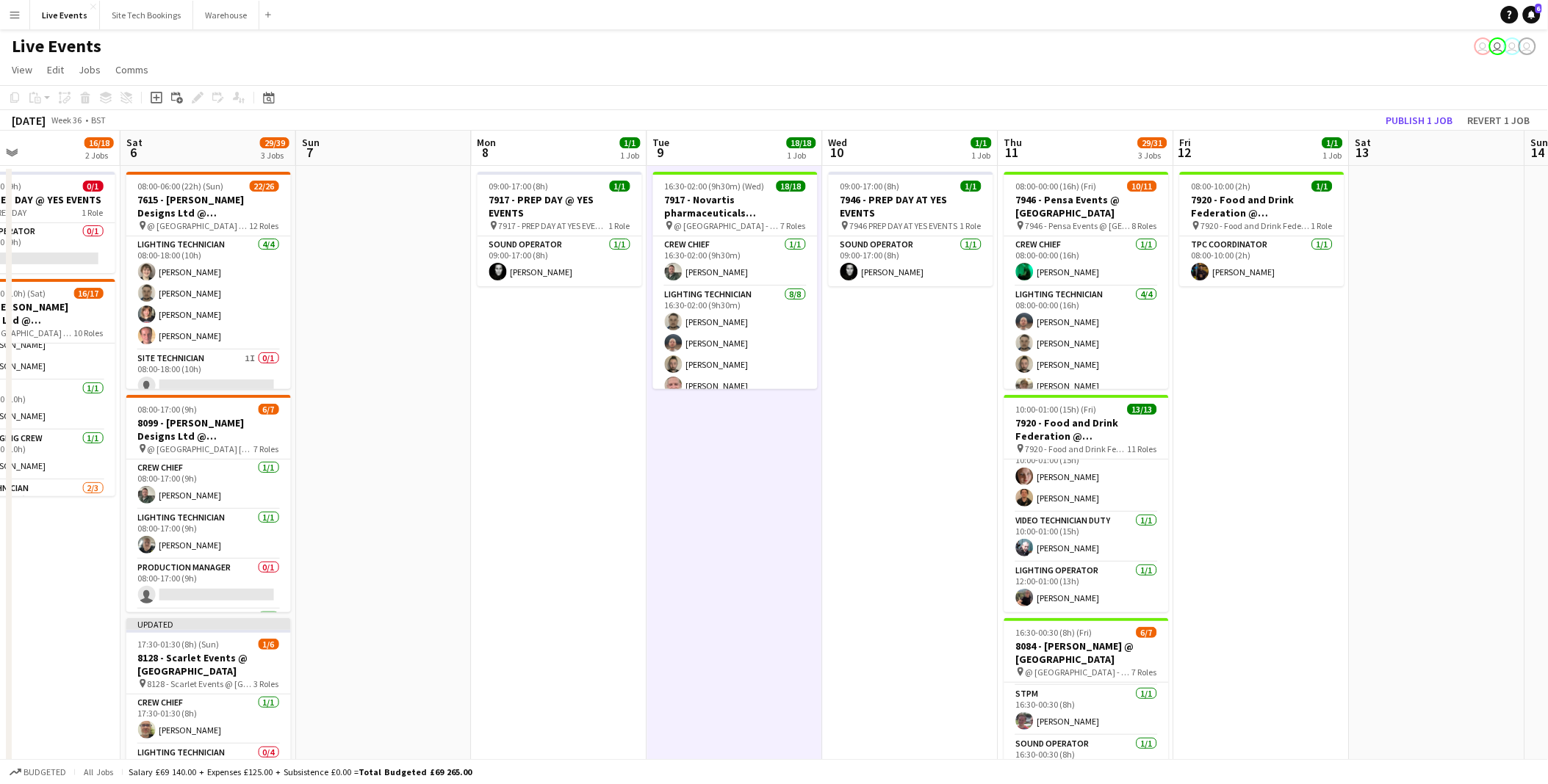
scroll to position [0, 604]
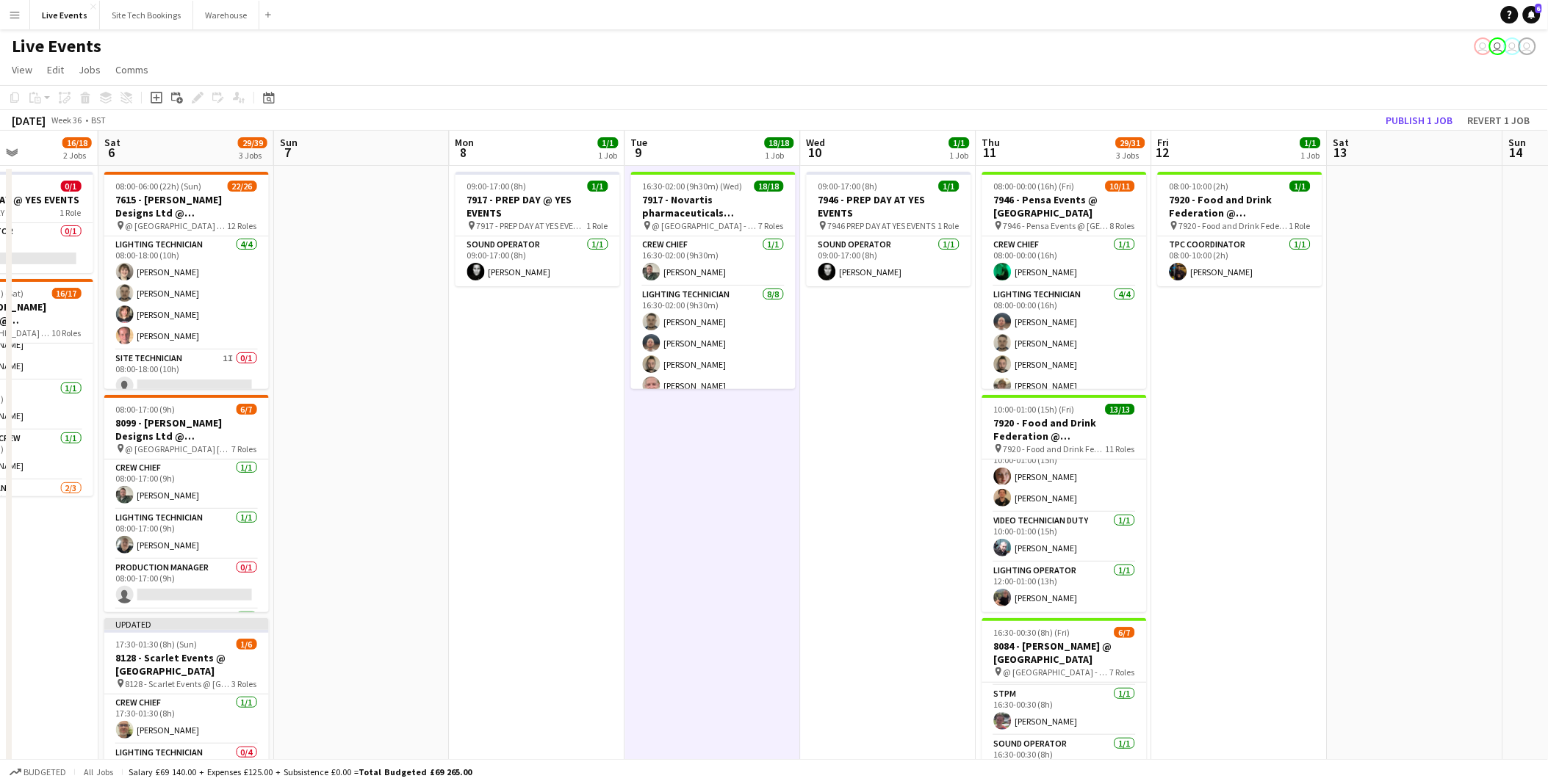
drag, startPoint x: 1006, startPoint y: 515, endPoint x: 730, endPoint y: 533, distance: 276.6
click at [730, 533] on app-calendar-viewport "Tue 2 52/55 5 Jobs Wed 3 Thu 4 3/3 1 Job Fri 5 16/18 2 Jobs Sat 6 29/39 3 Jobs …" at bounding box center [774, 670] width 1548 height 1080
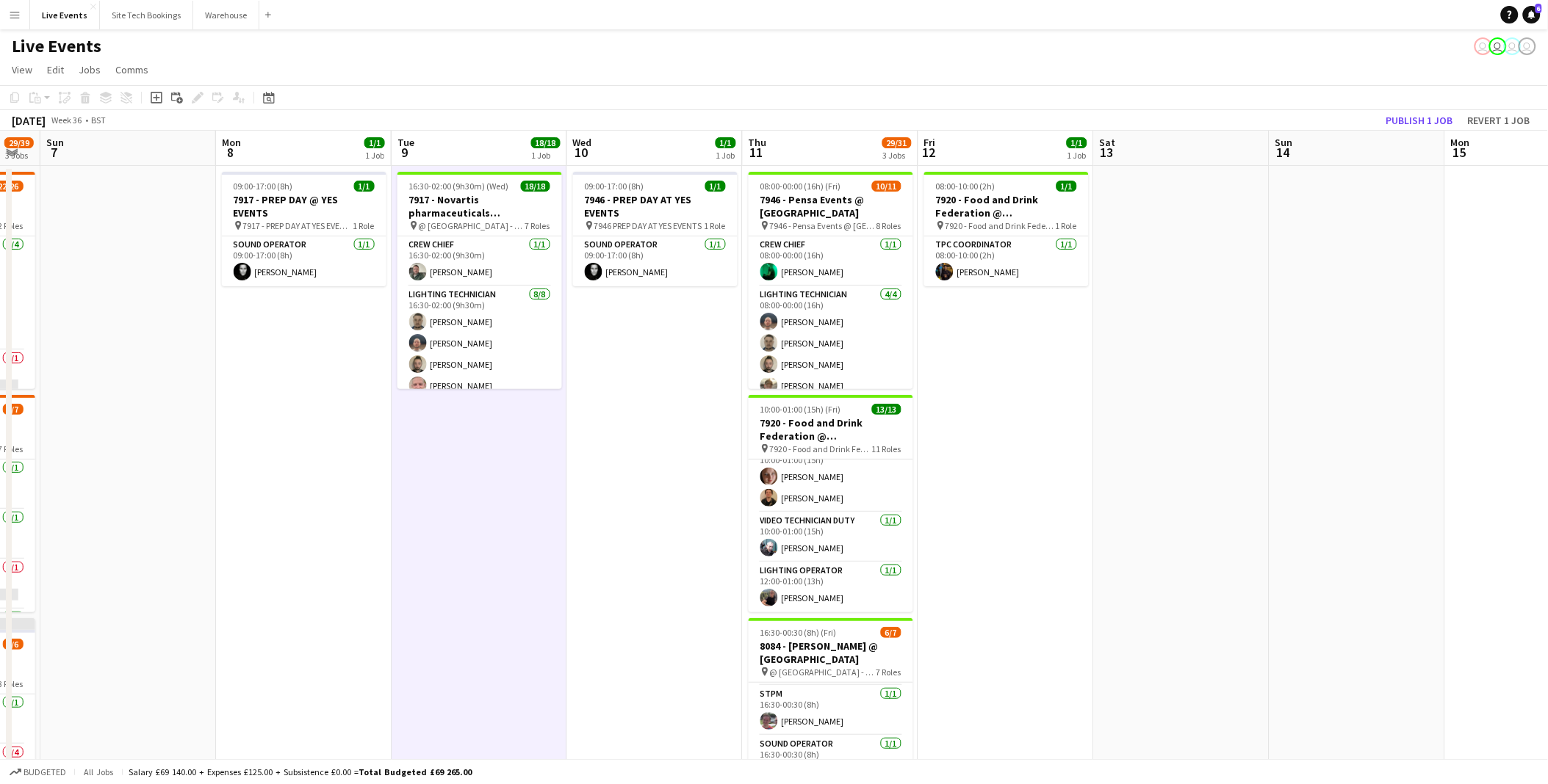
drag, startPoint x: 859, startPoint y: 551, endPoint x: 625, endPoint y: 551, distance: 234.0
click at [625, 551] on app-calendar-viewport "Thu 4 3/3 1 Job Fri 5 16/18 2 Jobs Sat 6 29/39 3 Jobs Sun 7 Mon 8 1/1 1 Job Tue…" at bounding box center [774, 670] width 1548 height 1080
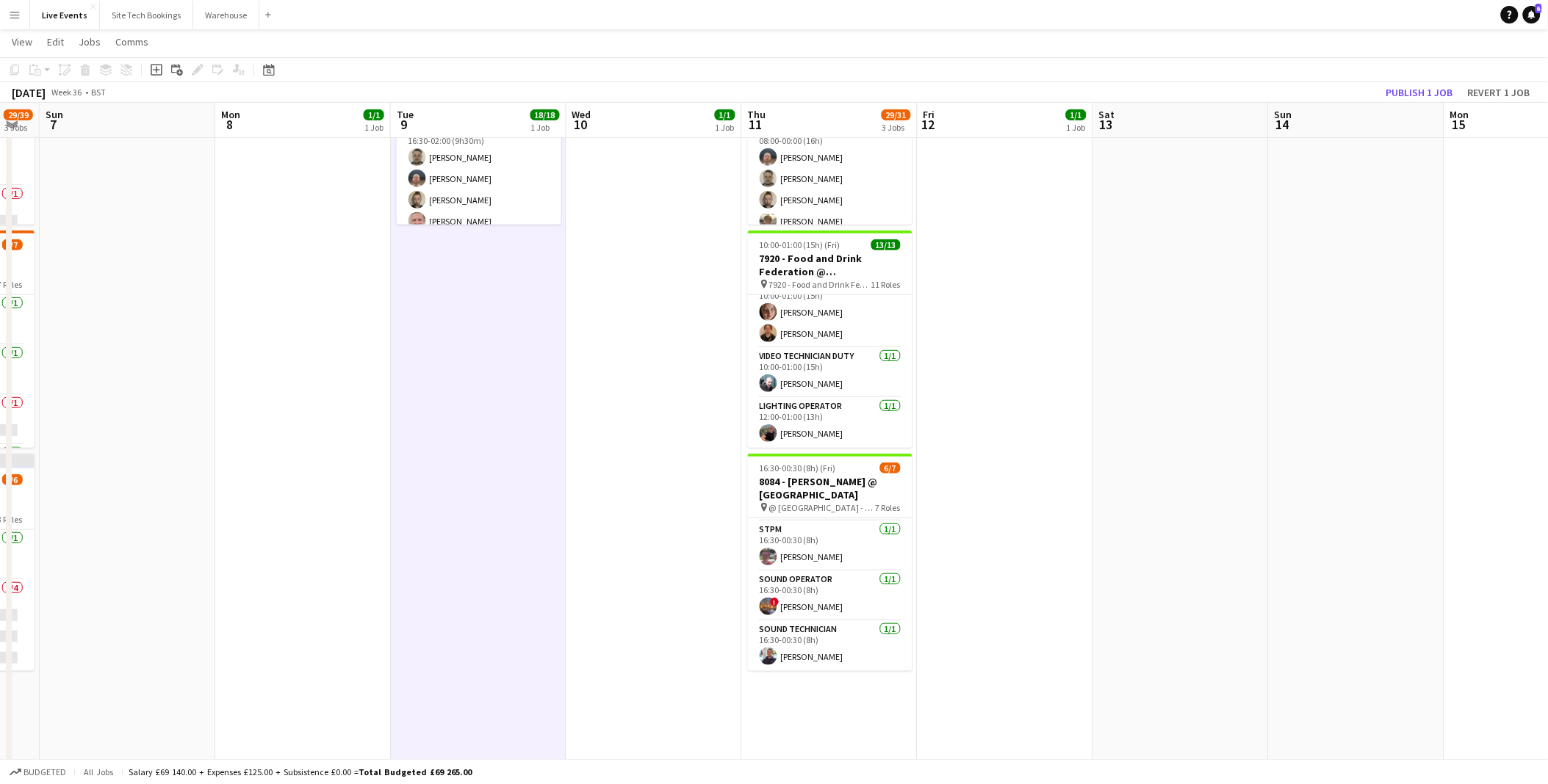
scroll to position [0, 0]
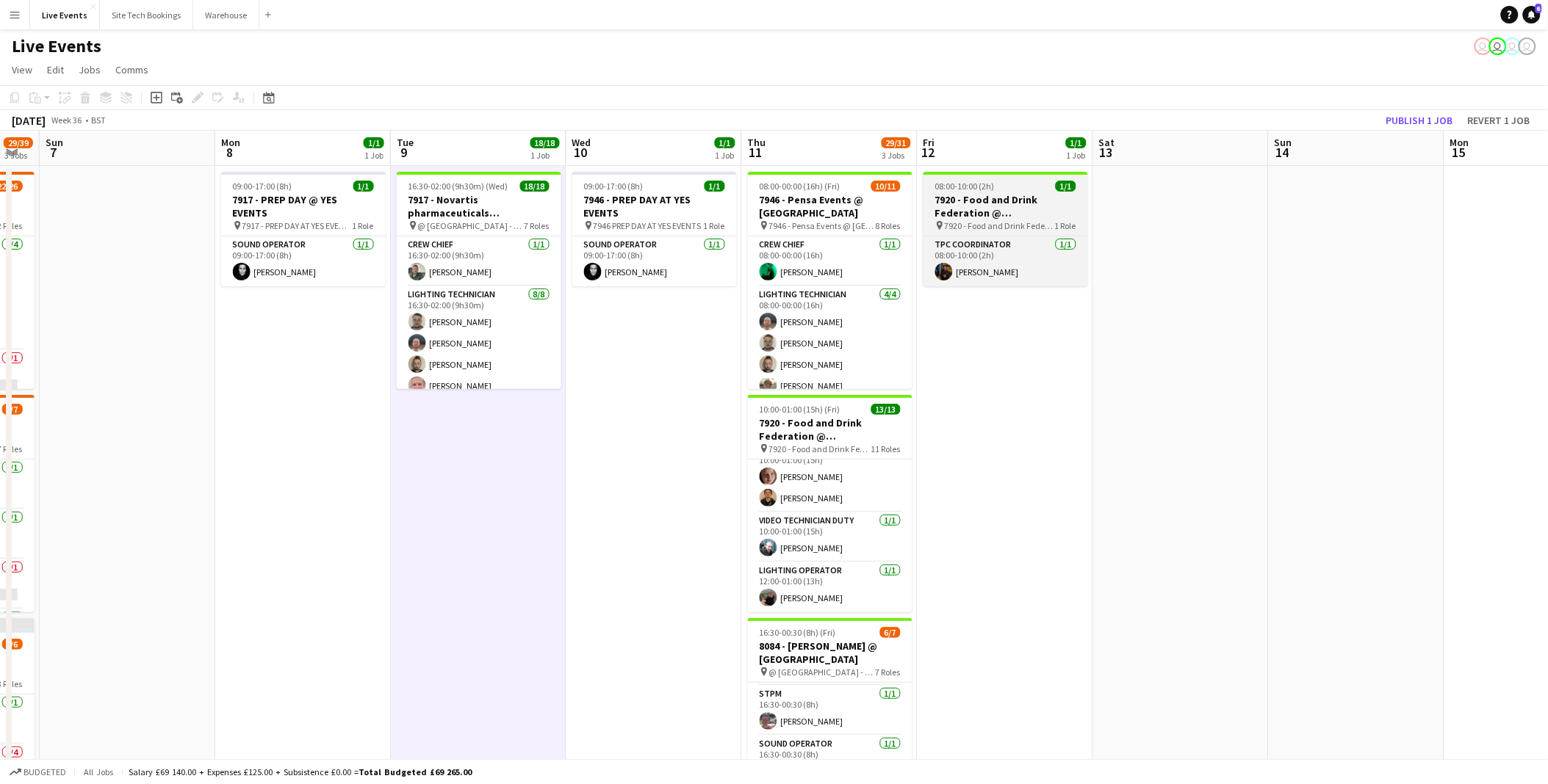
click at [1004, 197] on h3 "7920 - Food and Drink Federation @ [GEOGRAPHIC_DATA]" at bounding box center [1005, 205] width 165 height 26
